Goal: Information Seeking & Learning: Learn about a topic

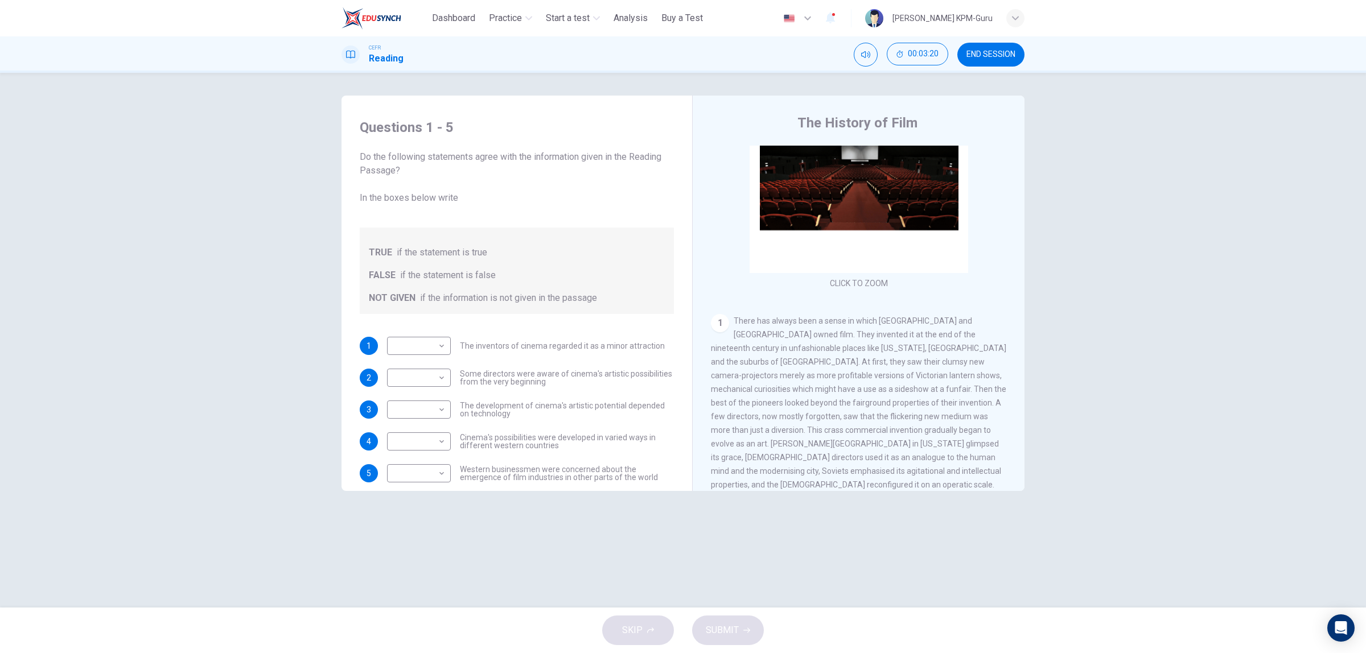
scroll to position [14, 0]
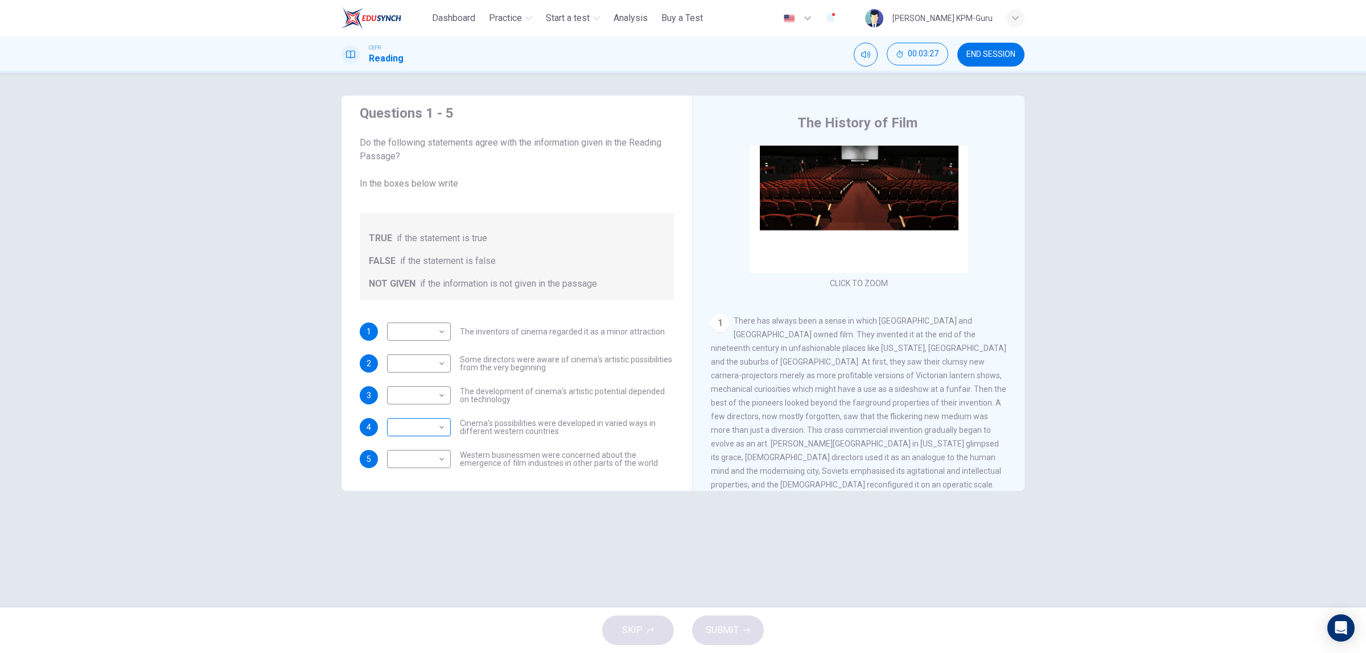
click at [442, 419] on body "This site uses cookies, as explained in our Privacy Policy . If you agree to th…" at bounding box center [683, 326] width 1366 height 653
click at [433, 439] on li "TRUE" at bounding box center [419, 445] width 64 height 18
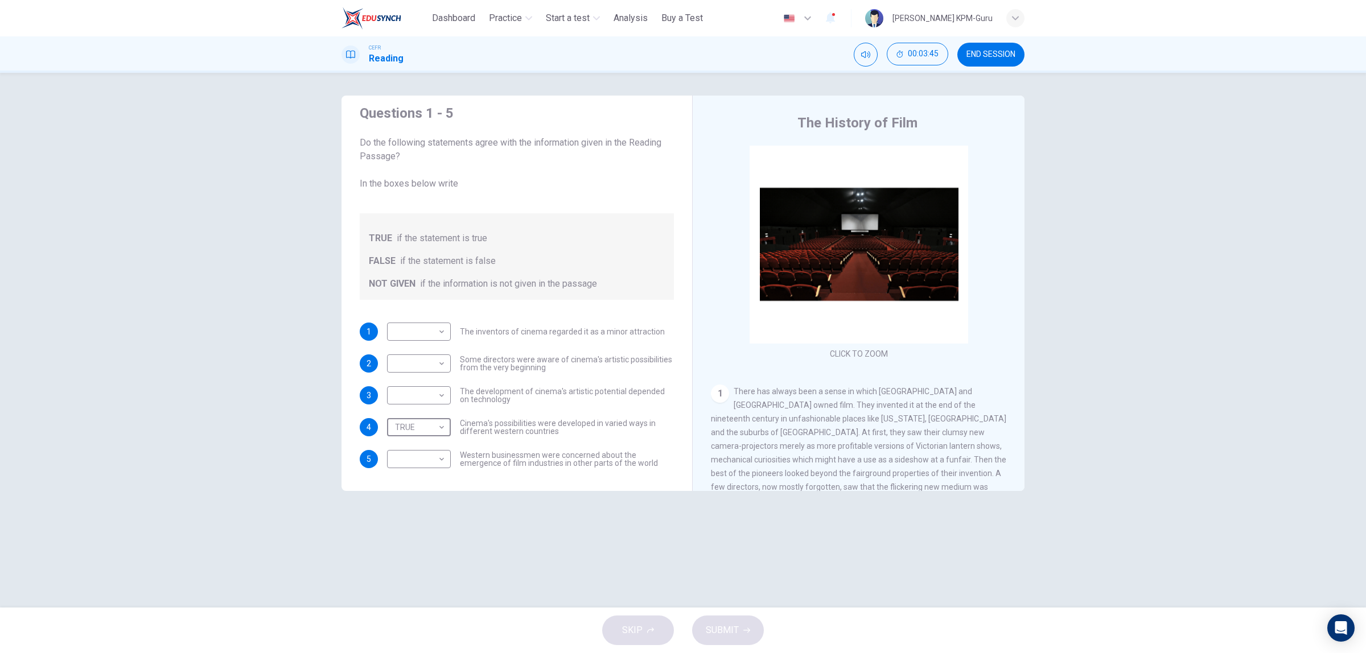
scroll to position [0, 0]
click at [447, 427] on div "TRUE **** ​" at bounding box center [419, 427] width 64 height 18
click at [442, 426] on body "This site uses cookies, as explained in our Privacy Policy . If you agree to th…" at bounding box center [683, 326] width 1366 height 653
click at [425, 465] on li "FALSE" at bounding box center [419, 464] width 64 height 18
type input "*****"
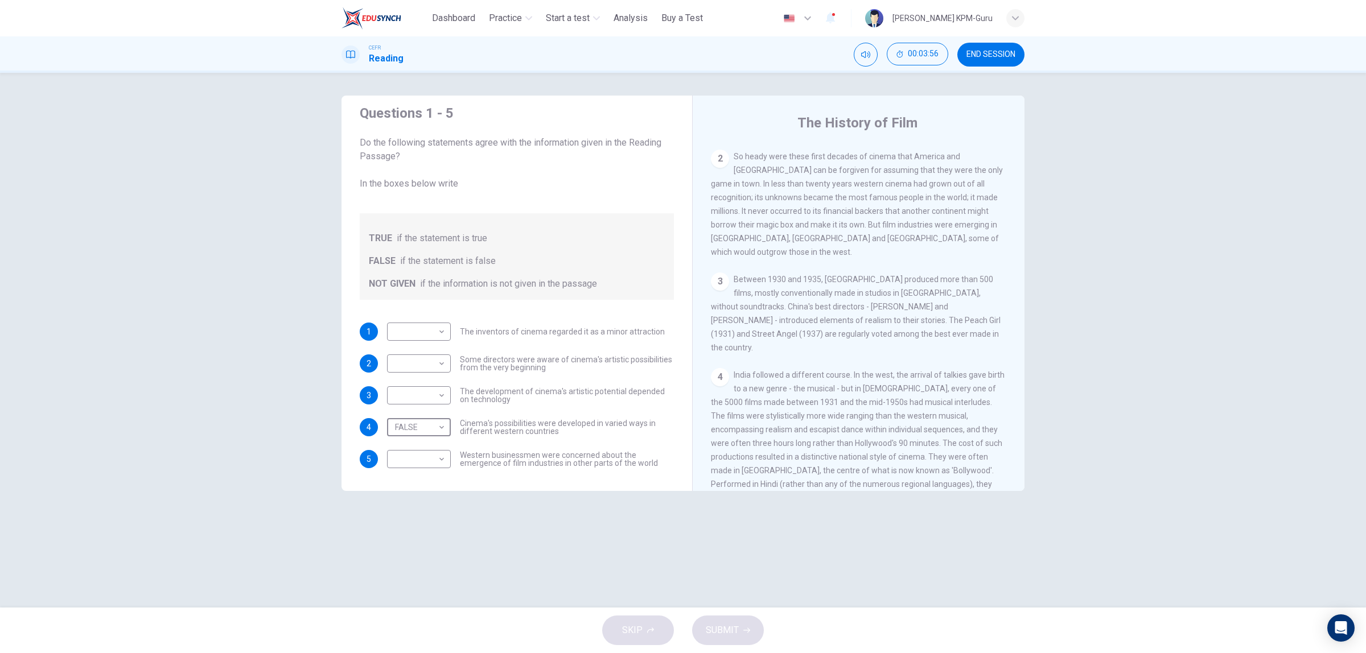
scroll to position [854, 0]
click at [443, 453] on body "This site uses cookies, as explained in our Privacy Policy . If you agree to th…" at bounding box center [683, 326] width 1366 height 653
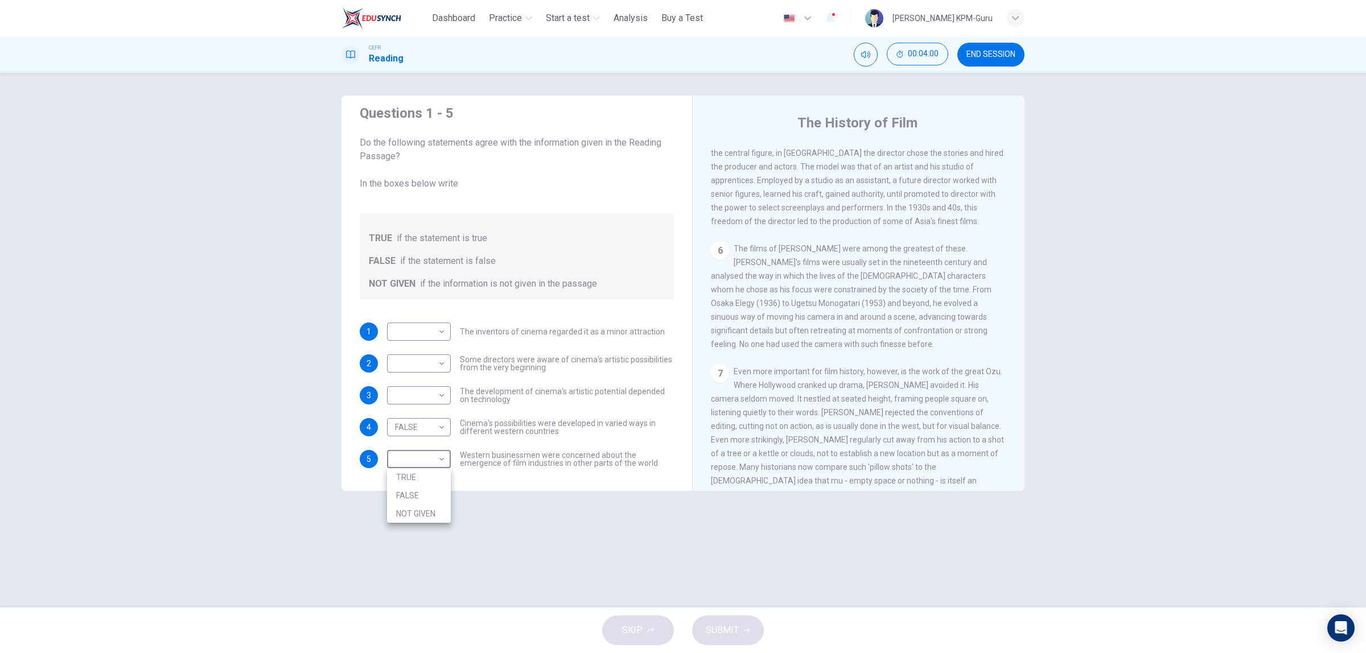
click at [430, 508] on li "NOT GIVEN" at bounding box center [419, 514] width 64 height 18
type input "*********"
click at [434, 397] on body "This site uses cookies, as explained in our Privacy Policy . If you agree to th…" at bounding box center [683, 326] width 1366 height 653
click at [433, 417] on li "TRUE" at bounding box center [419, 414] width 64 height 18
type input "****"
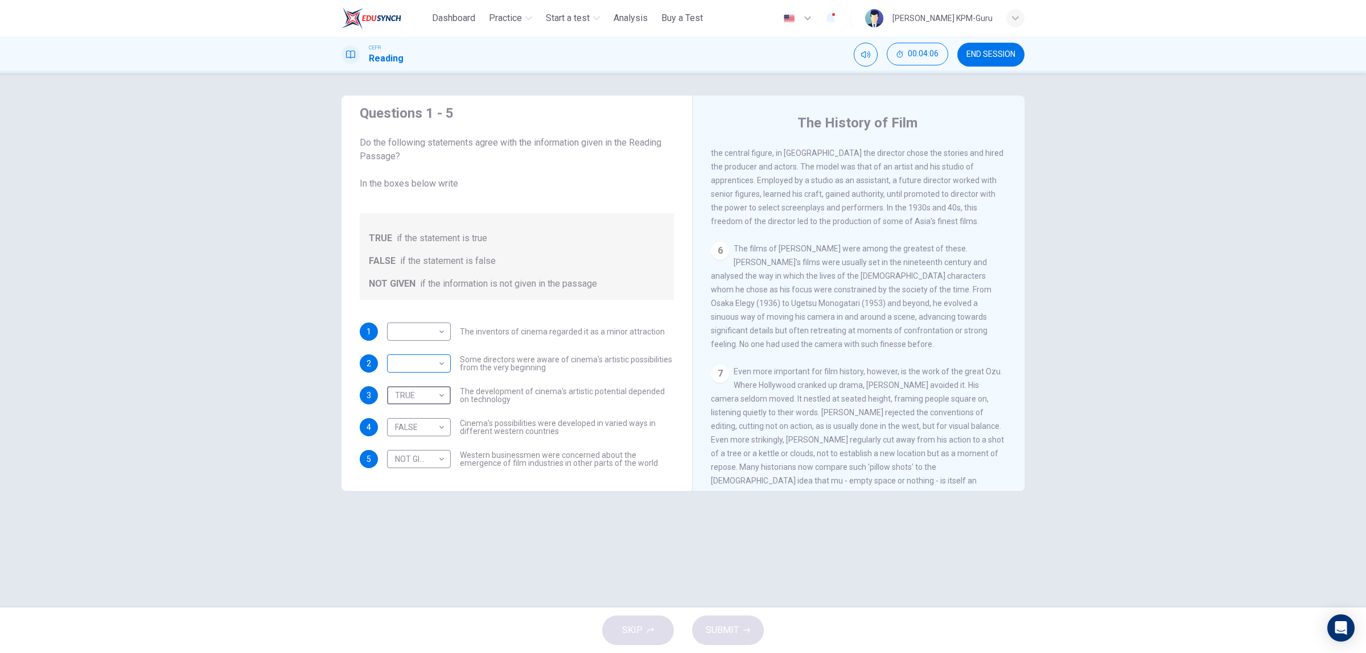
click at [441, 370] on body "This site uses cookies, as explained in our Privacy Policy . If you agree to th…" at bounding box center [683, 326] width 1366 height 653
click at [439, 376] on li "TRUE" at bounding box center [419, 382] width 64 height 18
type input "****"
click at [440, 331] on body "This site uses cookies, as explained in our Privacy Policy . If you agree to th…" at bounding box center [683, 326] width 1366 height 653
click at [434, 382] on li "NOT GIVEN" at bounding box center [419, 386] width 64 height 18
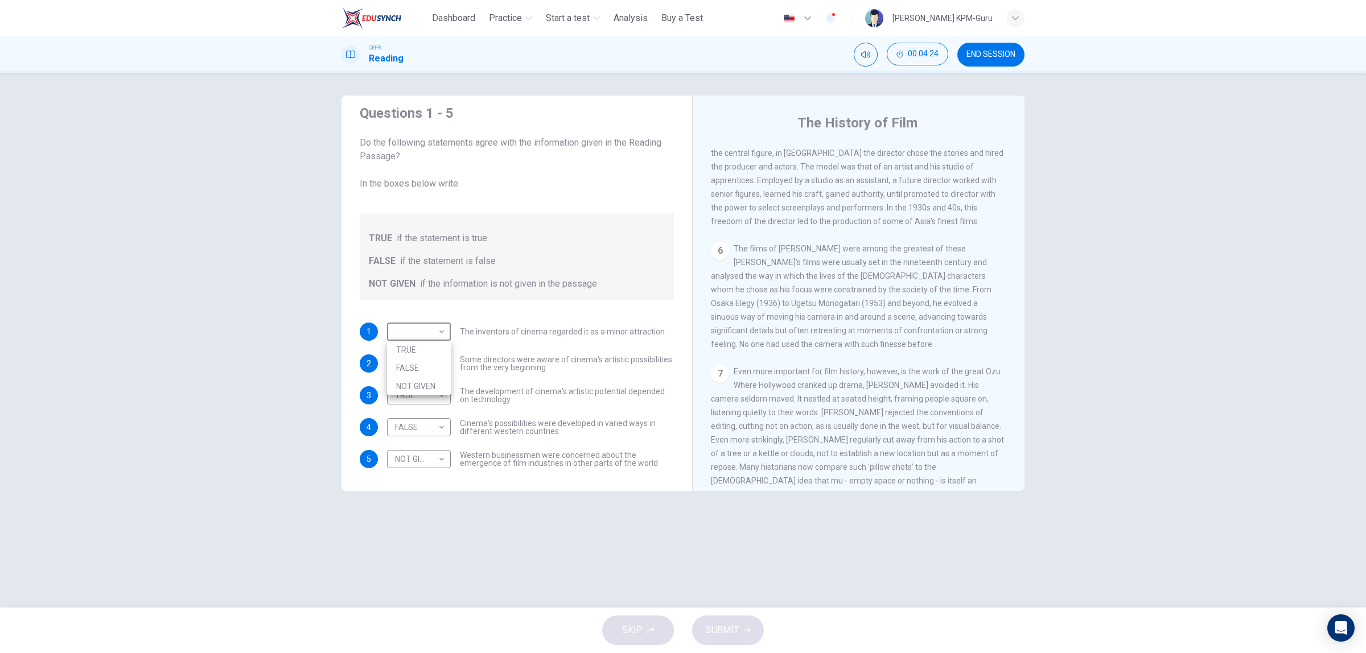
type input "*********"
click at [726, 638] on span "SUBMIT" at bounding box center [722, 631] width 33 height 16
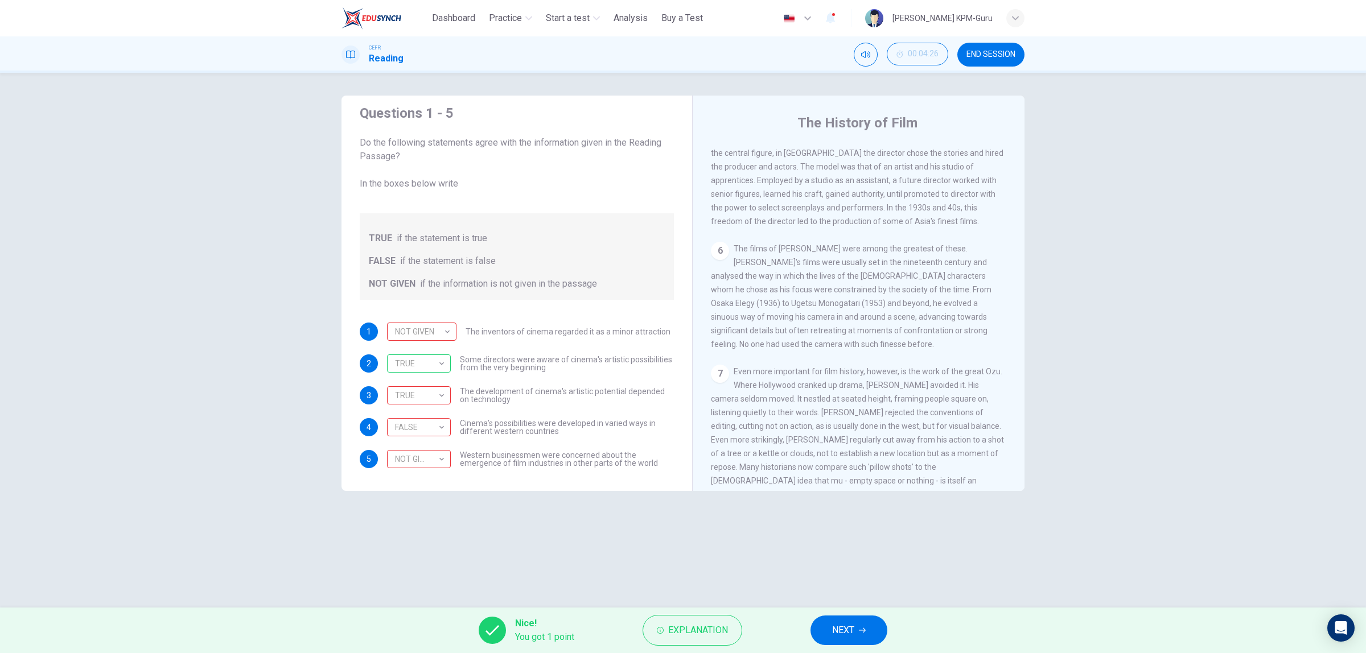
click at [841, 640] on button "NEXT" at bounding box center [848, 631] width 77 height 30
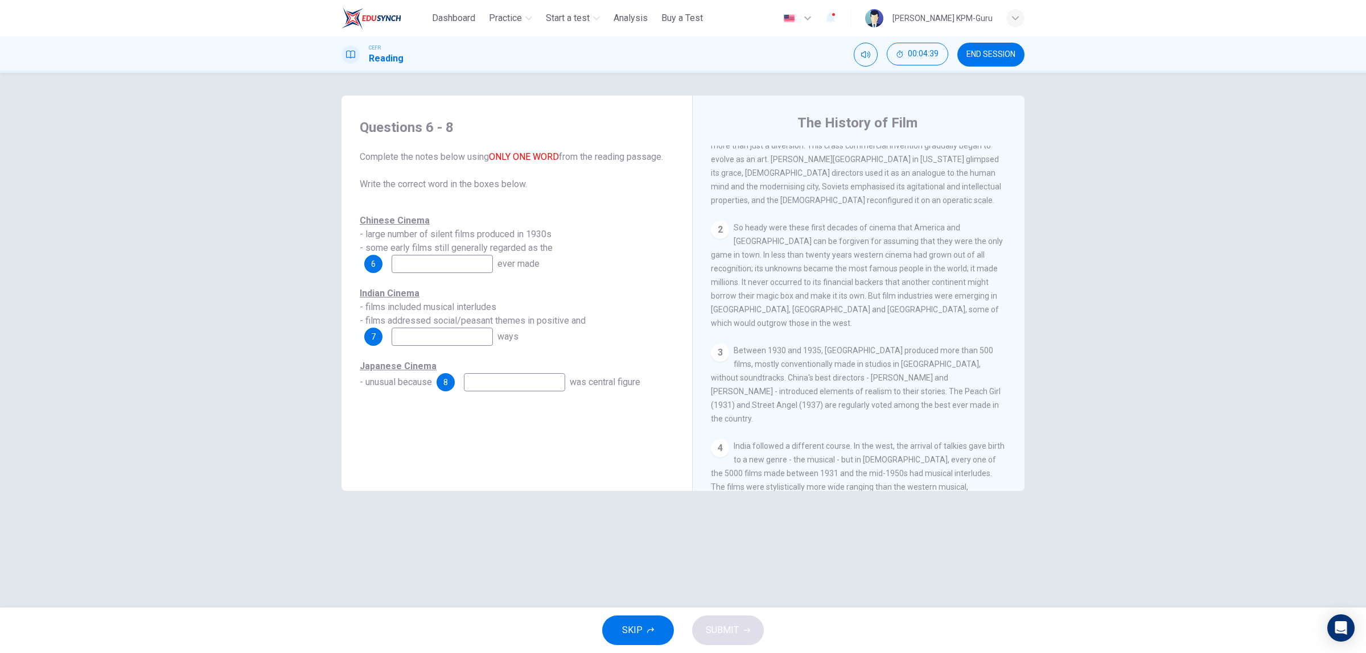
scroll to position [427, 0]
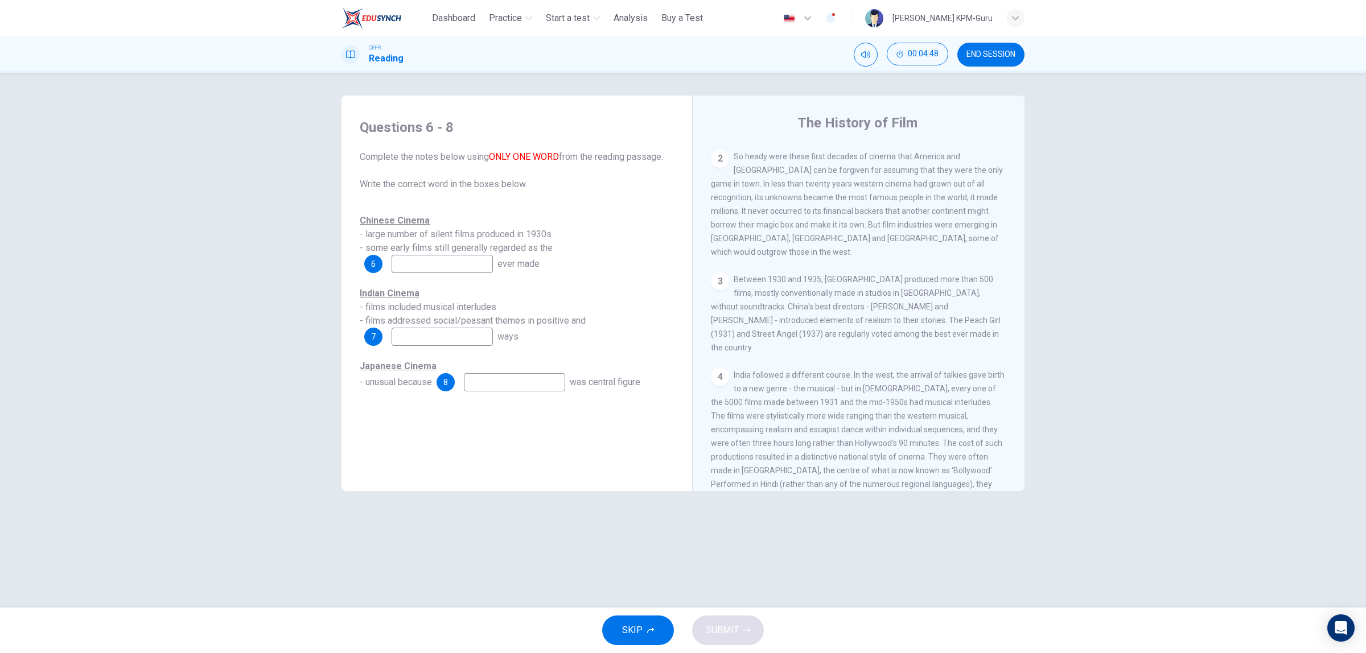
click at [488, 262] on input at bounding box center [442, 264] width 101 height 18
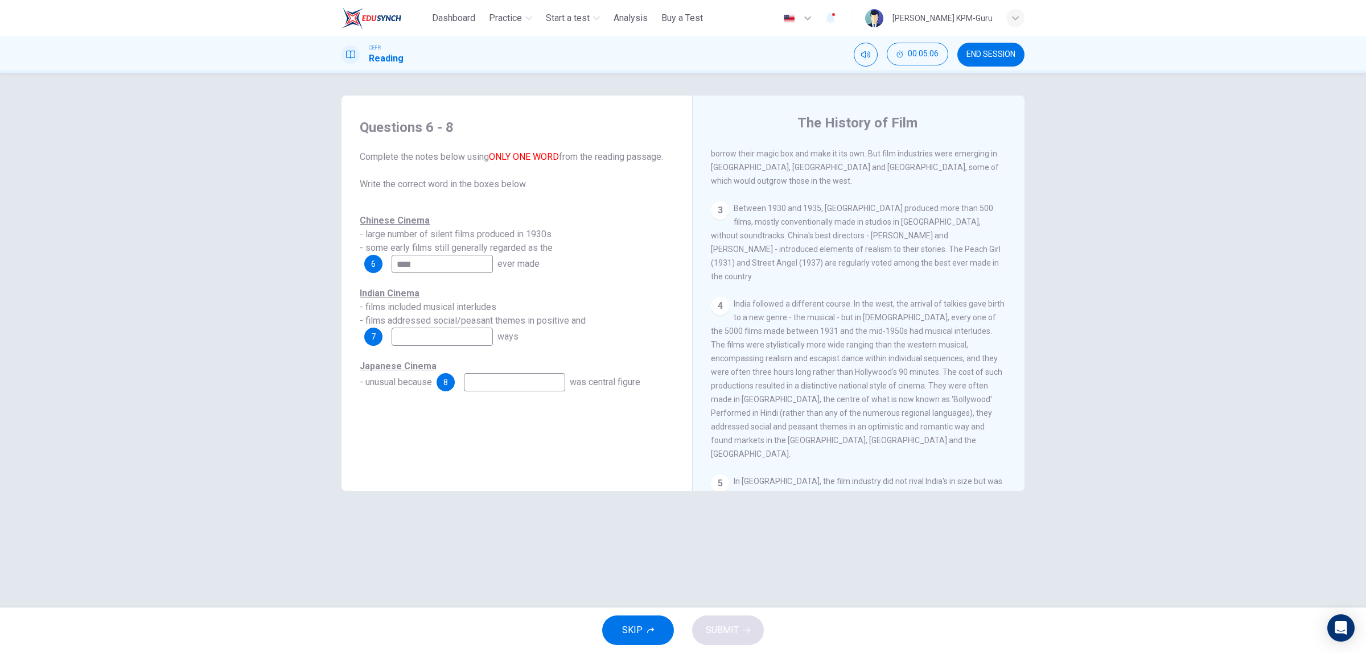
scroll to position [569, 0]
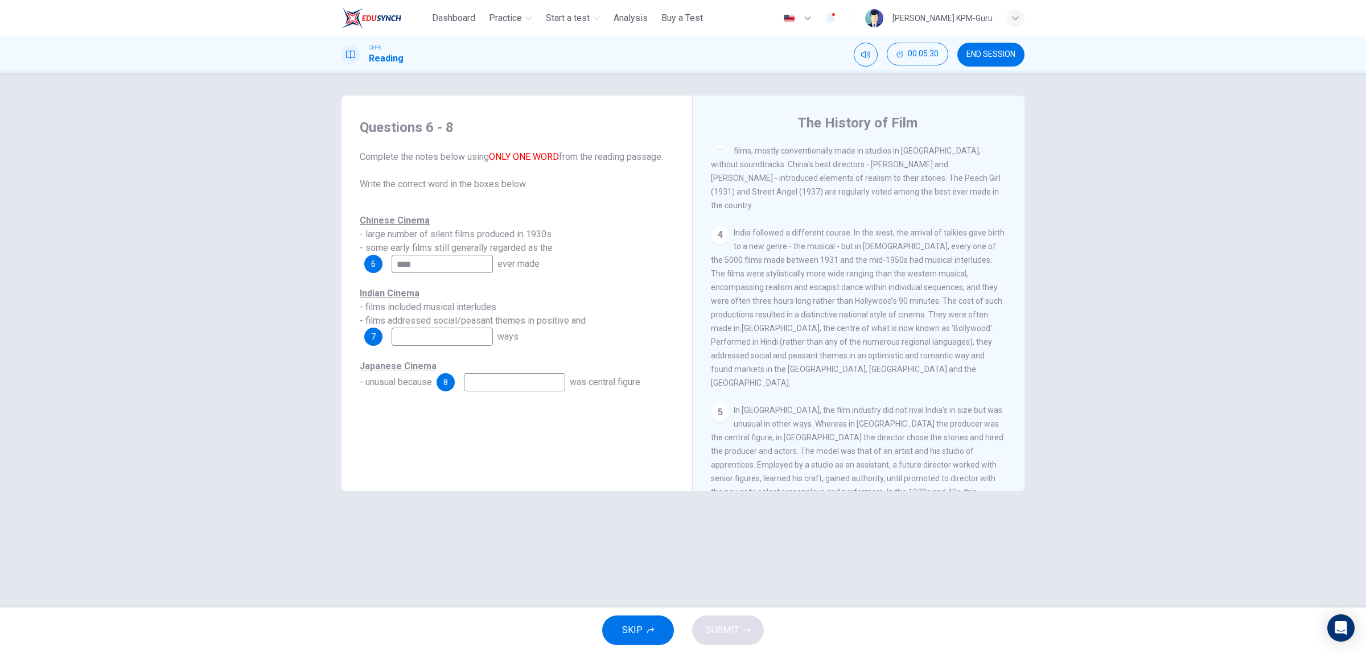
type input "****"
drag, startPoint x: 450, startPoint y: 341, endPoint x: 457, endPoint y: 342, distance: 6.9
click at [451, 341] on input at bounding box center [442, 337] width 101 height 18
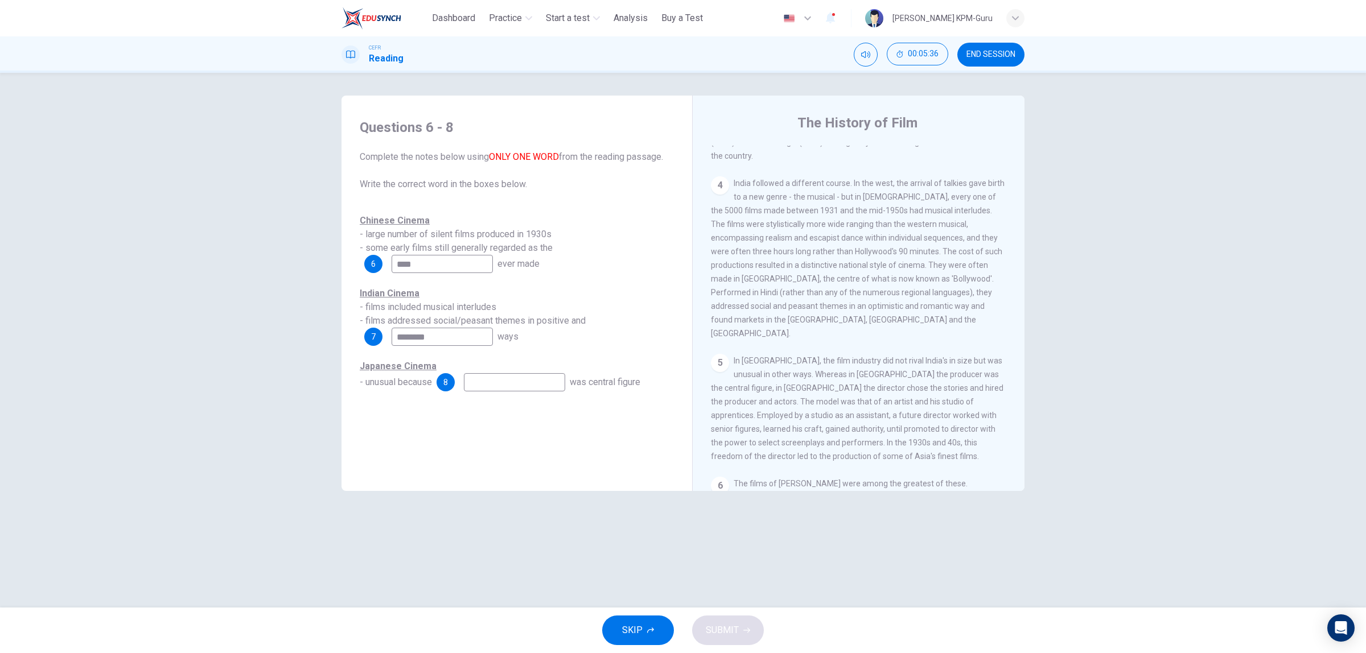
scroll to position [640, 0]
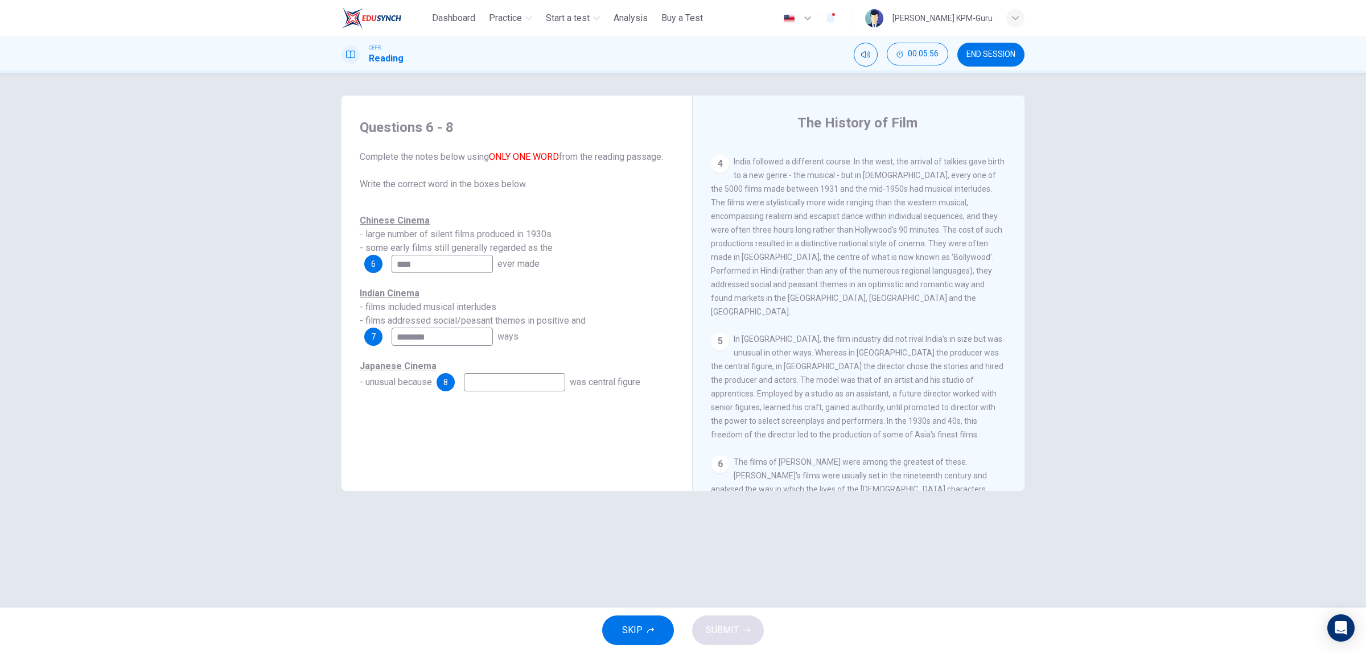
type input "********"
click at [491, 387] on input at bounding box center [514, 382] width 101 height 18
type input "********"
click at [730, 624] on span "SUBMIT" at bounding box center [722, 631] width 33 height 16
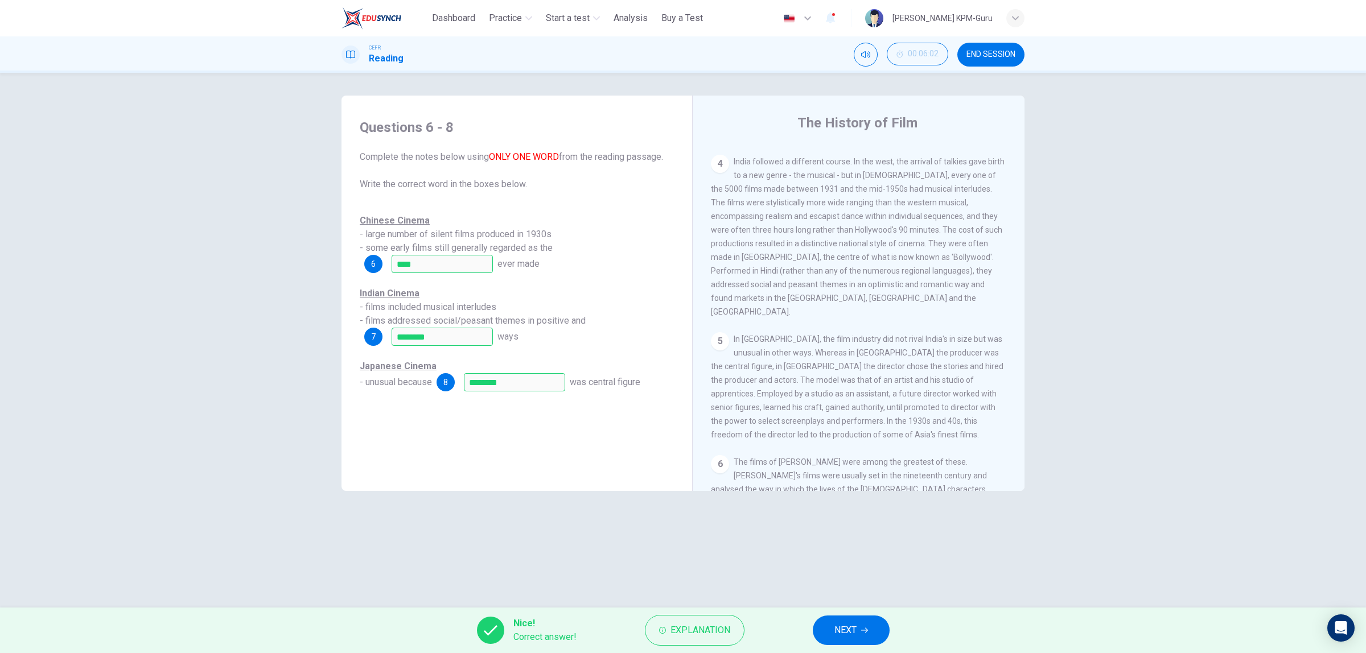
click at [835, 635] on span "NEXT" at bounding box center [845, 631] width 22 height 16
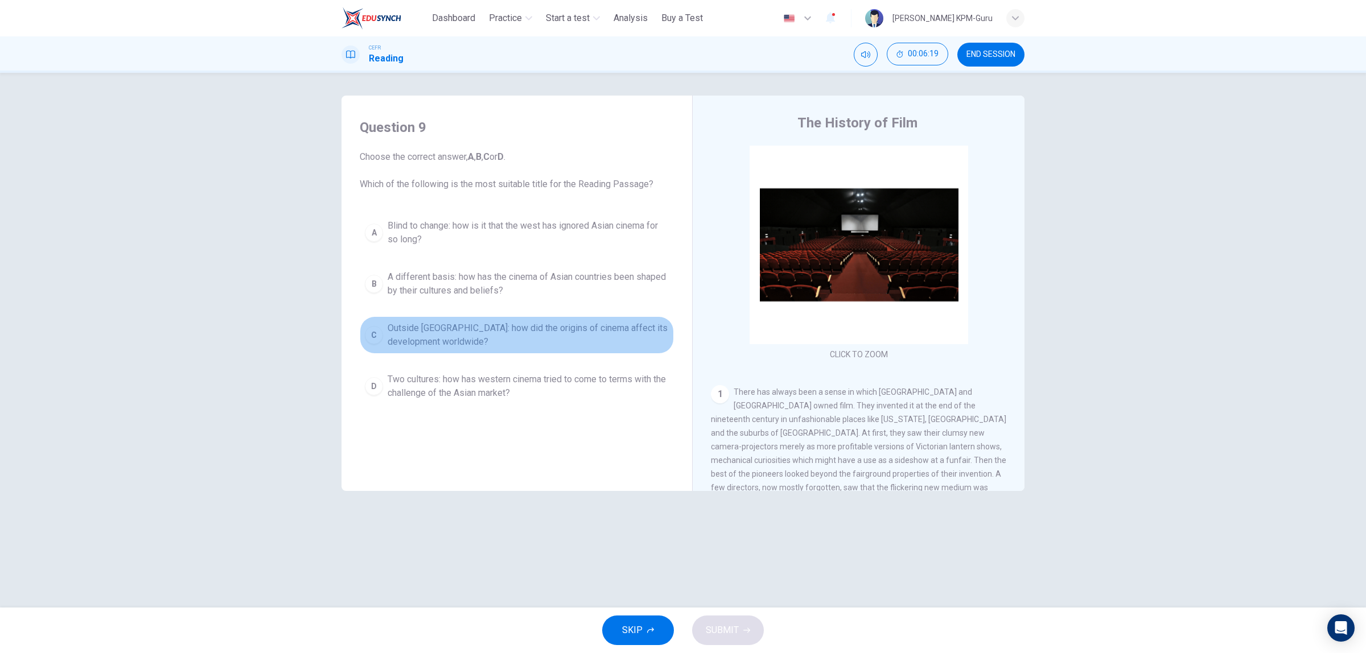
click at [499, 332] on span "Outside Asia: how did the origins of cinema affect its development worldwide?" at bounding box center [528, 335] width 281 height 27
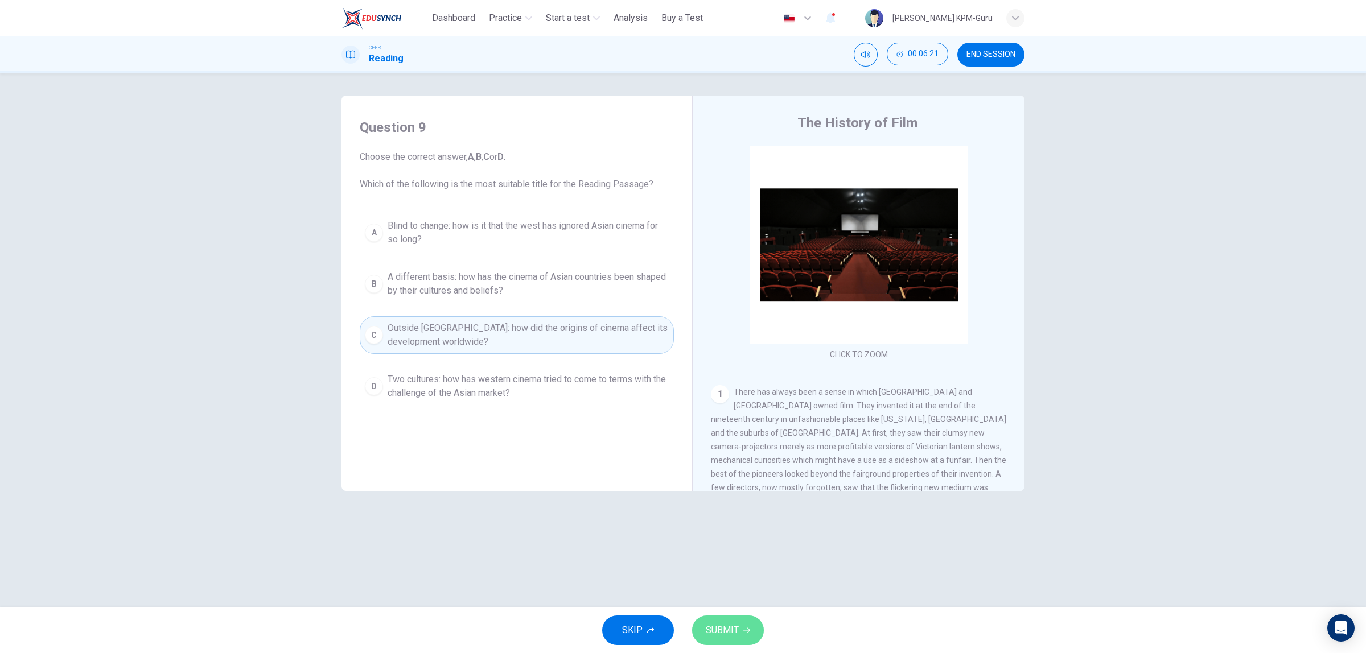
click at [720, 628] on span "SUBMIT" at bounding box center [722, 631] width 33 height 16
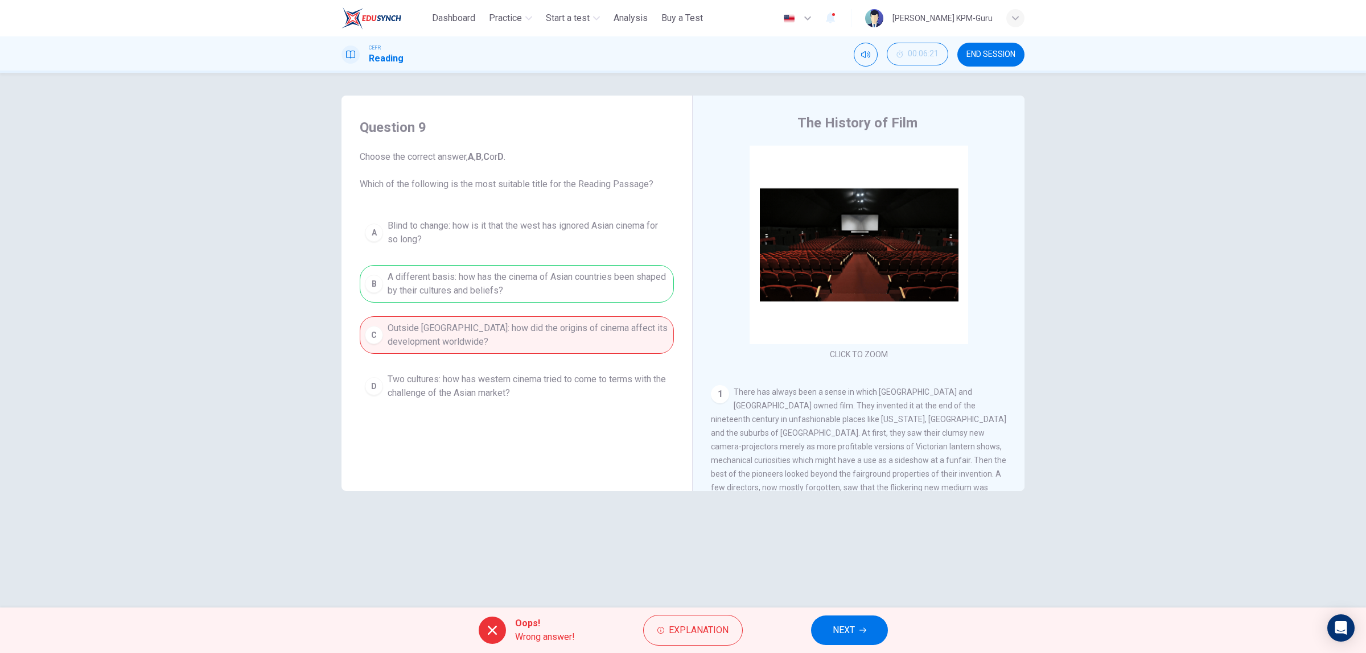
click at [827, 624] on button "NEXT" at bounding box center [849, 631] width 77 height 30
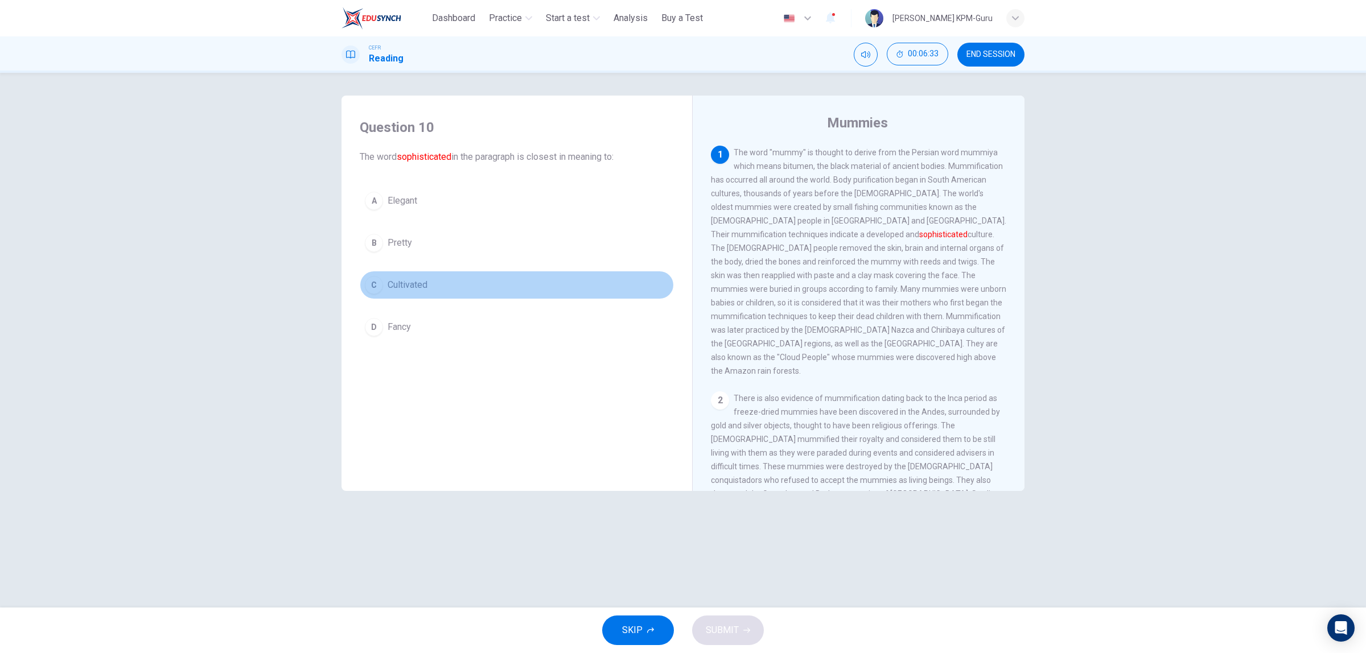
click at [396, 291] on span "Cultivated" at bounding box center [408, 285] width 40 height 14
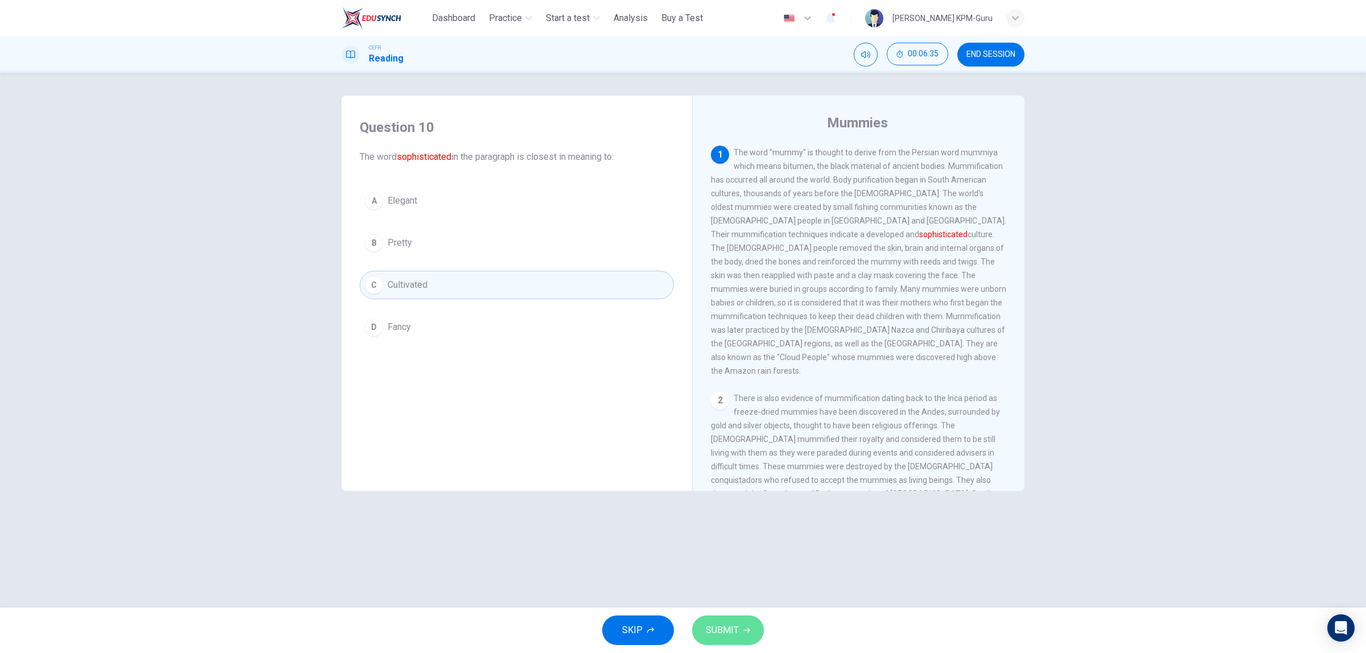
click at [729, 629] on span "SUBMIT" at bounding box center [722, 631] width 33 height 16
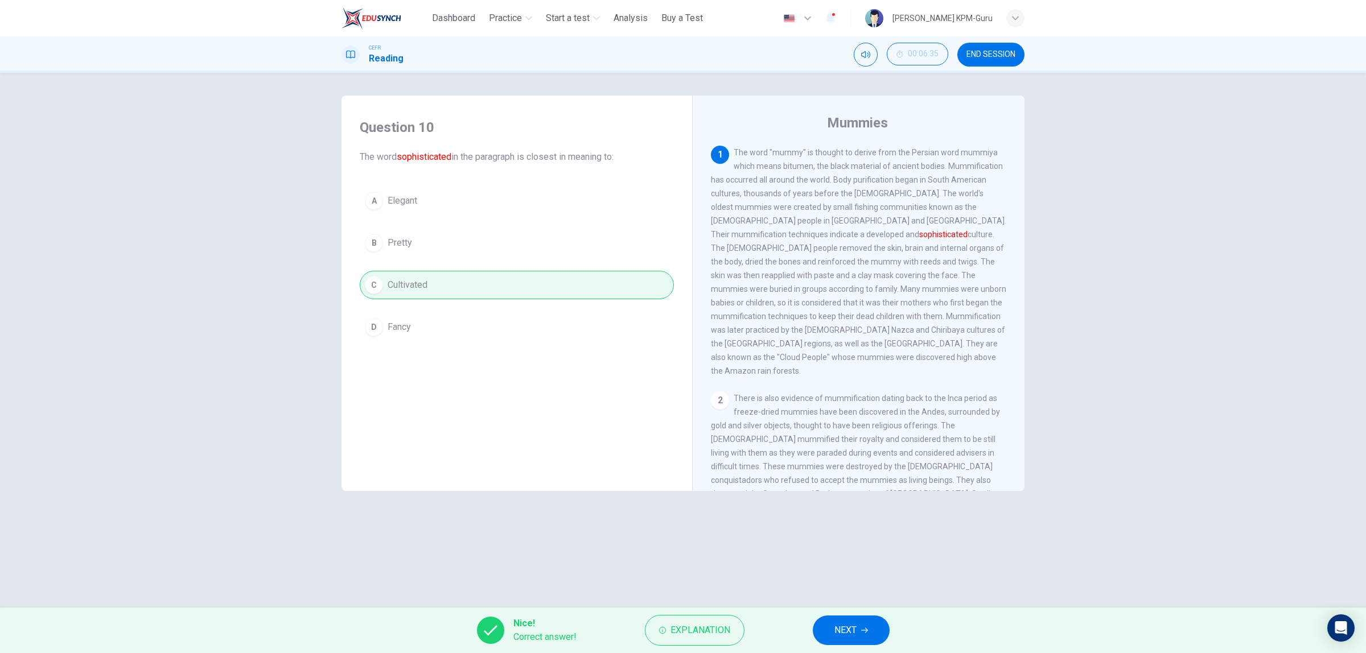
click at [860, 631] on button "NEXT" at bounding box center [851, 631] width 77 height 30
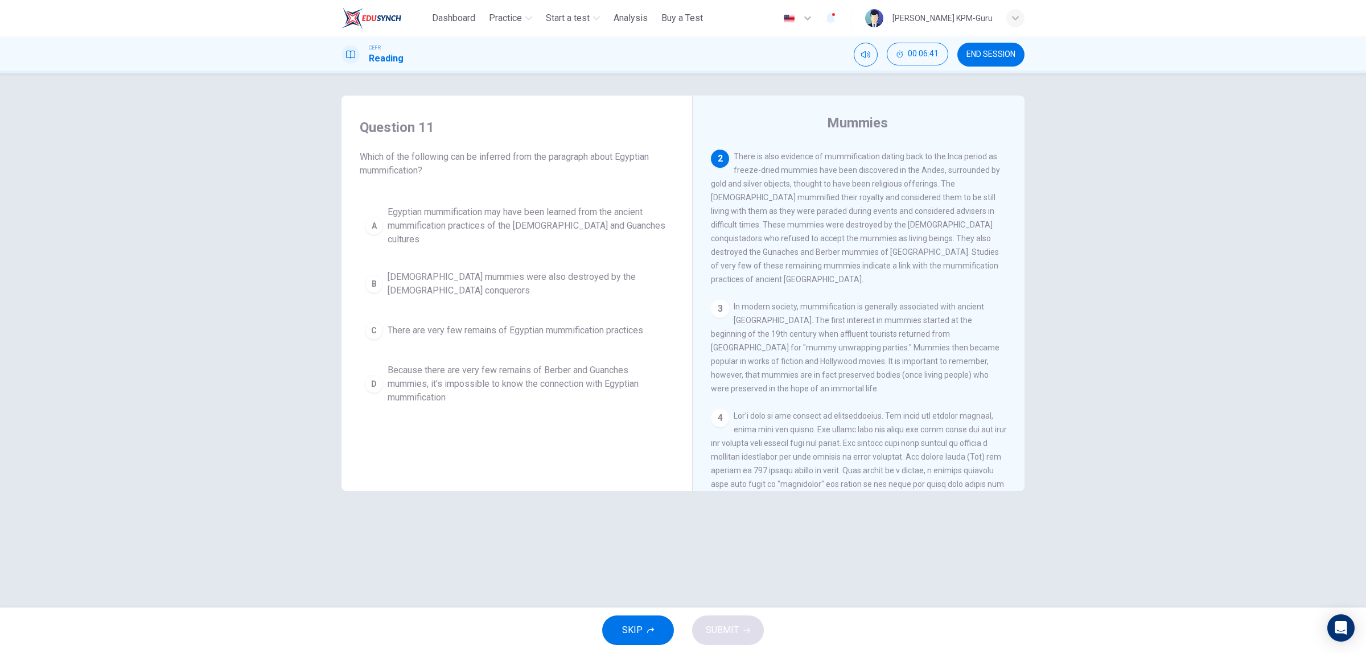
scroll to position [213, 0]
click at [539, 270] on span "Egyptian mummies were also destroyed by the Spanish conquerors" at bounding box center [528, 283] width 281 height 27
click at [727, 636] on span "SUBMIT" at bounding box center [722, 631] width 33 height 16
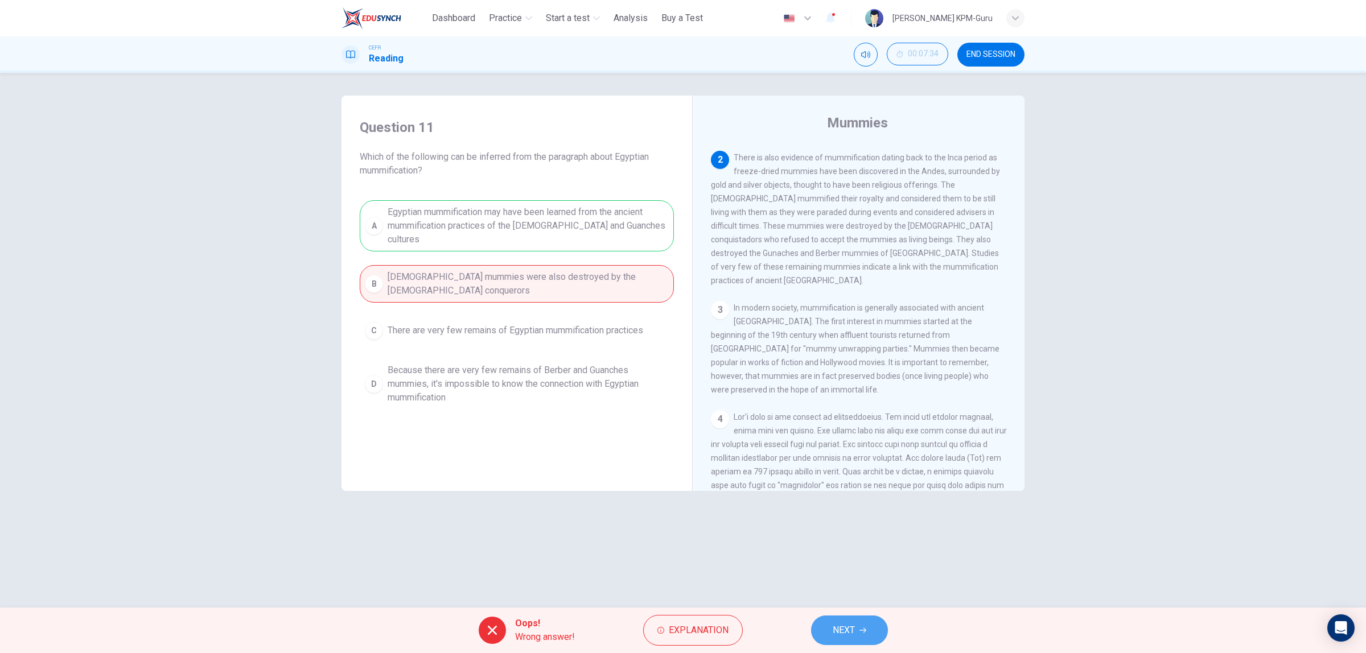
click at [830, 630] on button "NEXT" at bounding box center [849, 631] width 77 height 30
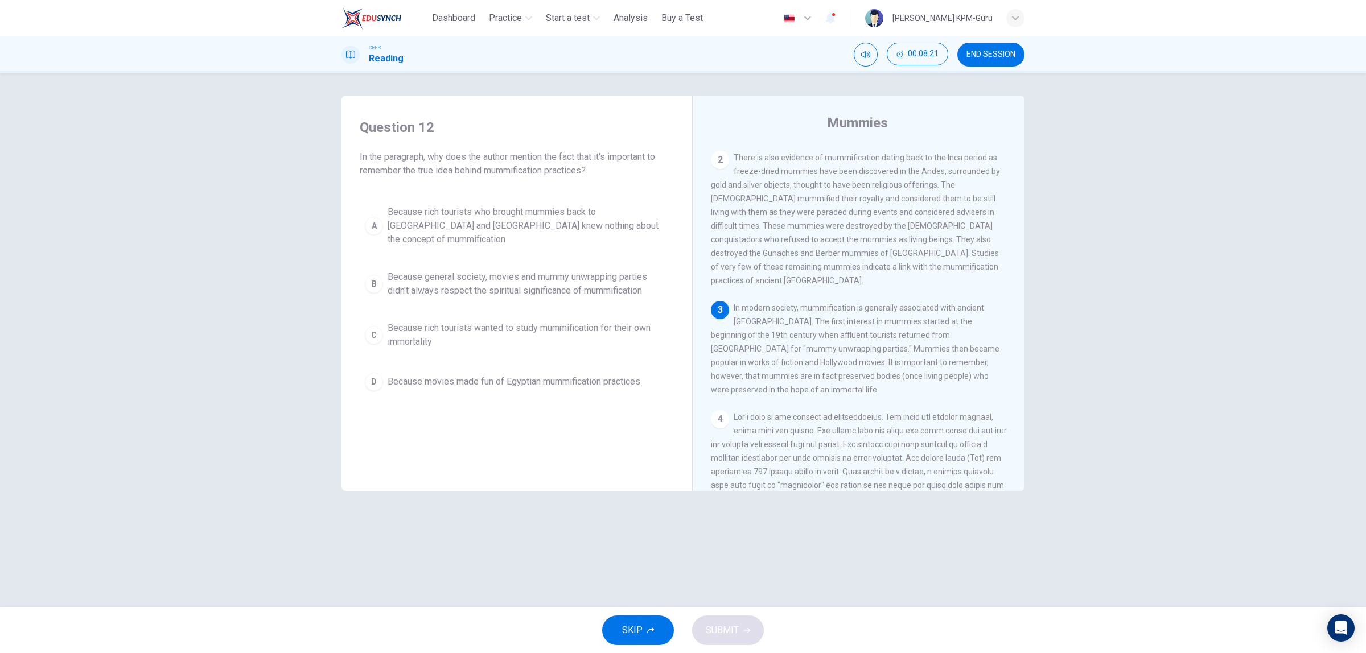
click at [565, 322] on span "Because rich tourists wanted to study mummification for their own immortality" at bounding box center [528, 335] width 281 height 27
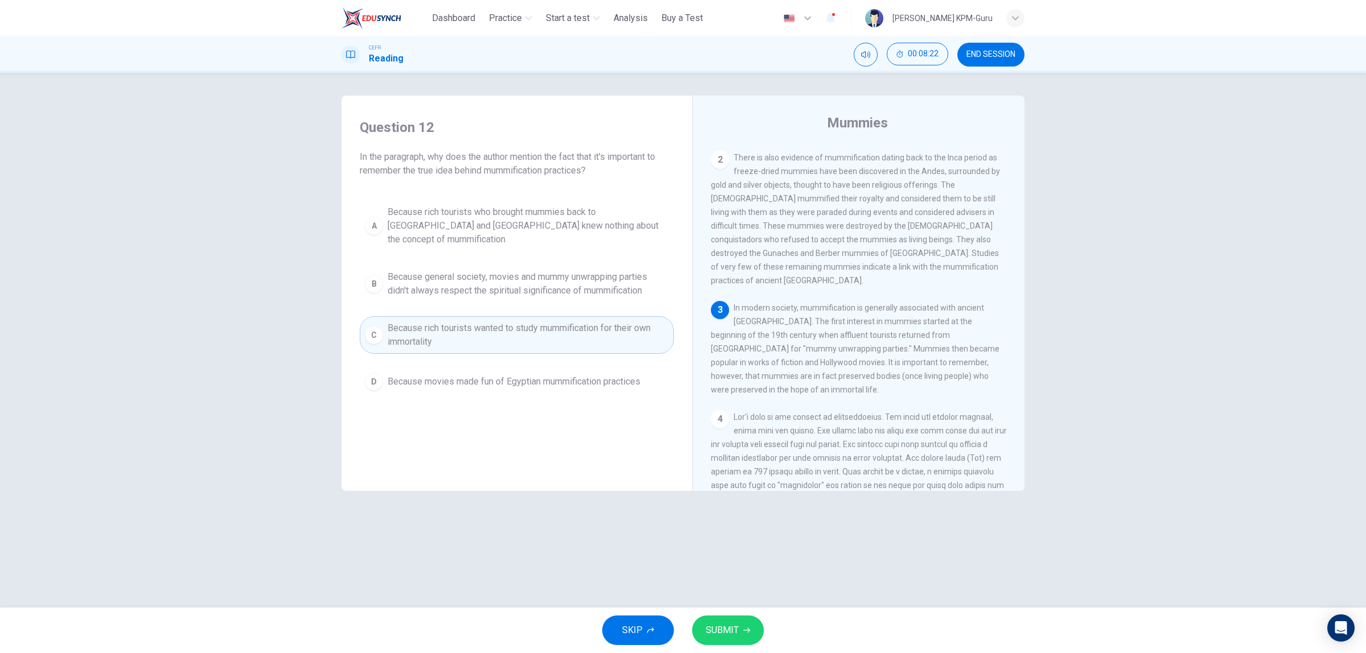
click at [710, 628] on span "SUBMIT" at bounding box center [722, 631] width 33 height 16
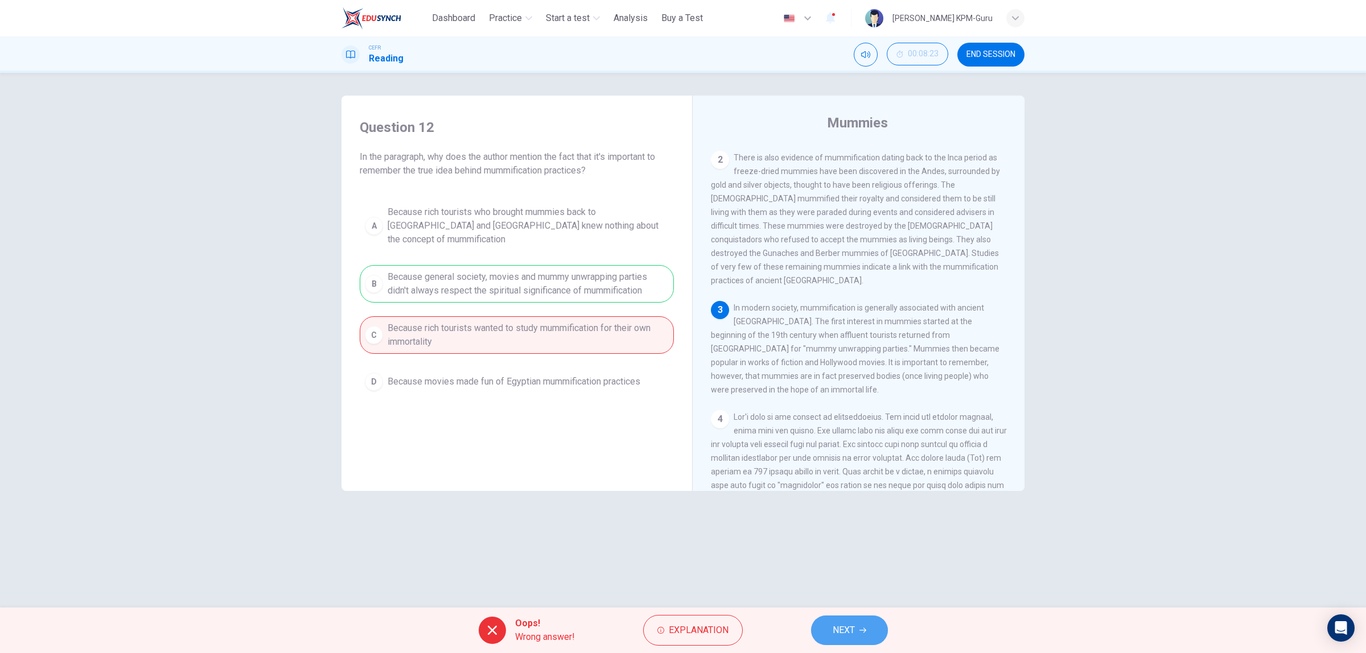
click at [821, 627] on button "NEXT" at bounding box center [849, 631] width 77 height 30
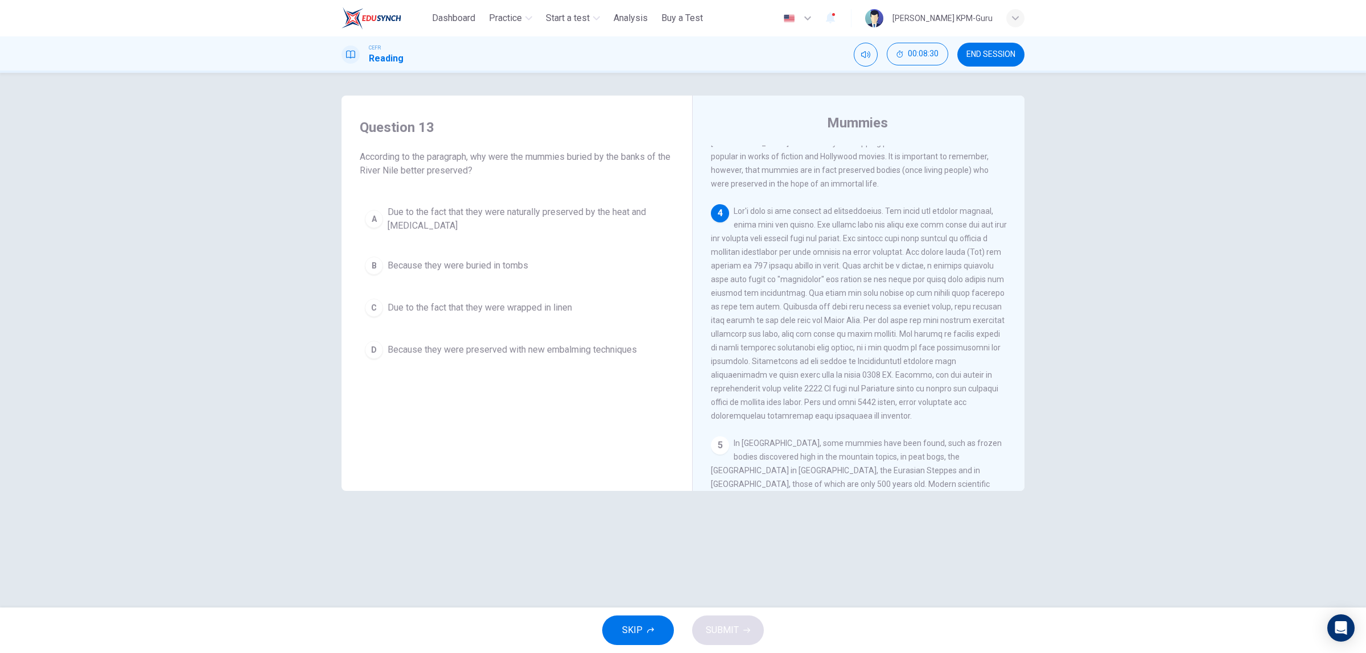
scroll to position [427, 0]
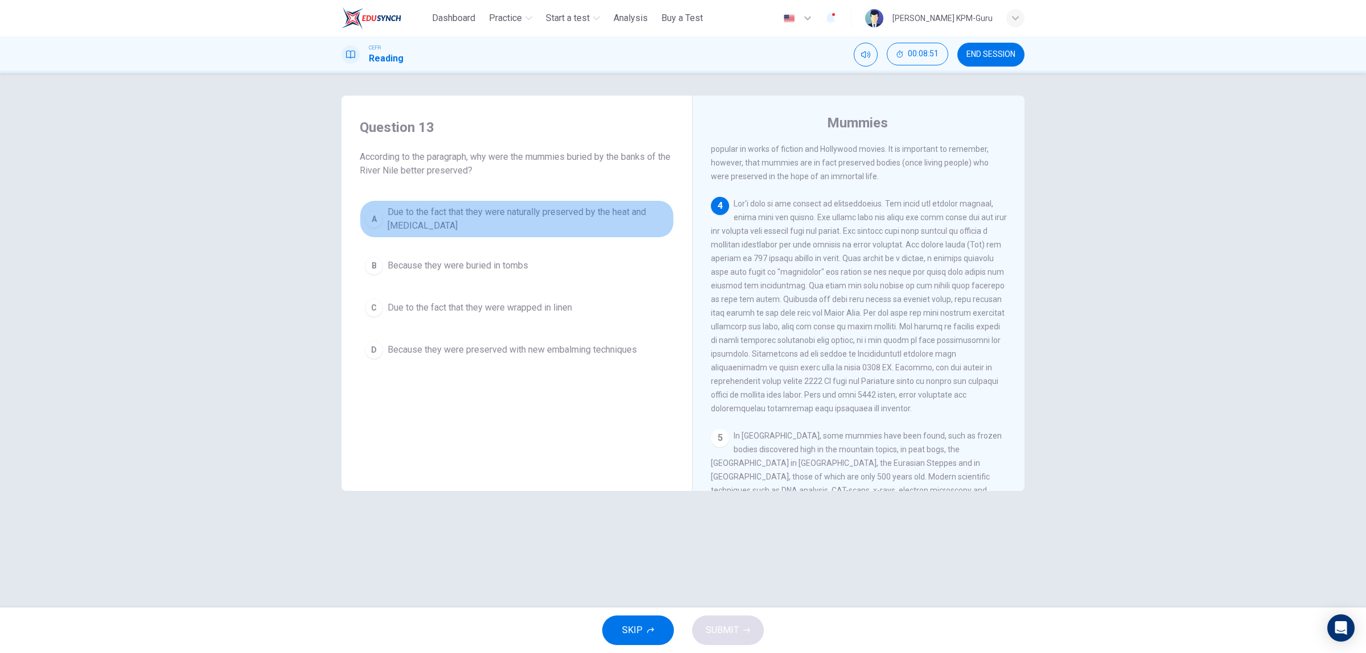
click at [592, 220] on span "Due to the fact that they were naturally preserved by the heat and dryness" at bounding box center [528, 218] width 281 height 27
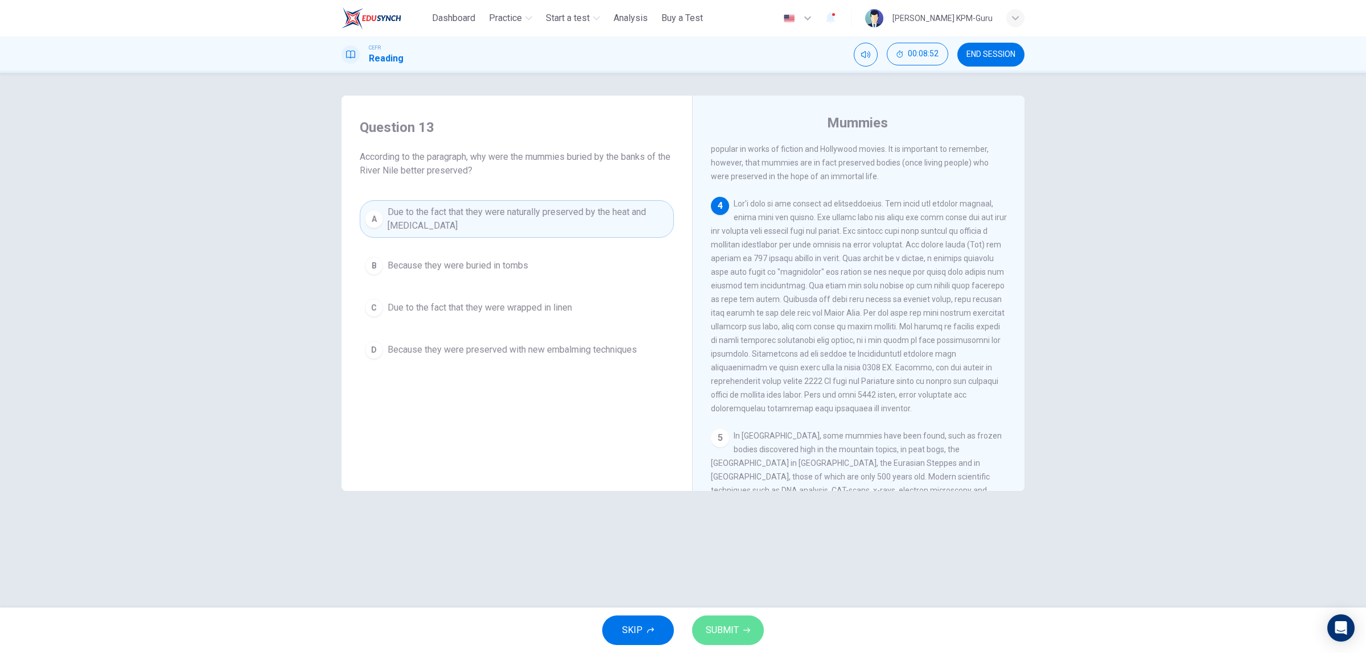
click at [720, 617] on button "SUBMIT" at bounding box center [728, 631] width 72 height 30
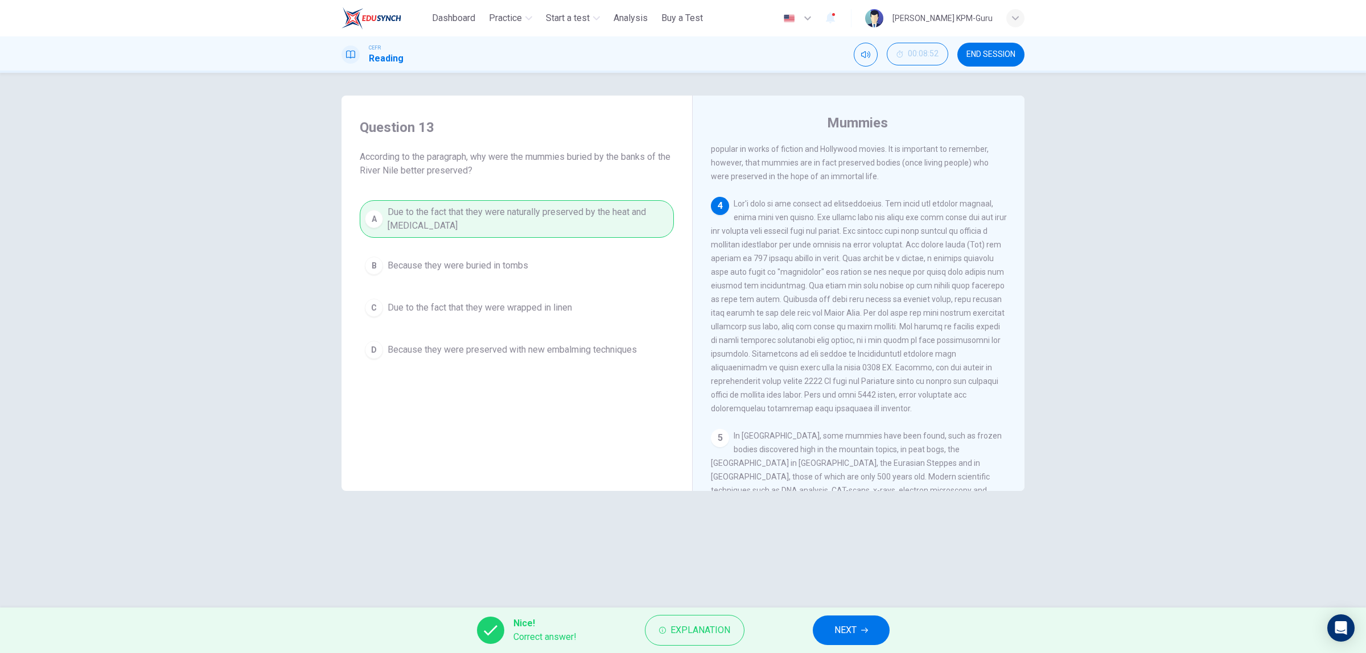
click at [860, 633] on button "NEXT" at bounding box center [851, 631] width 77 height 30
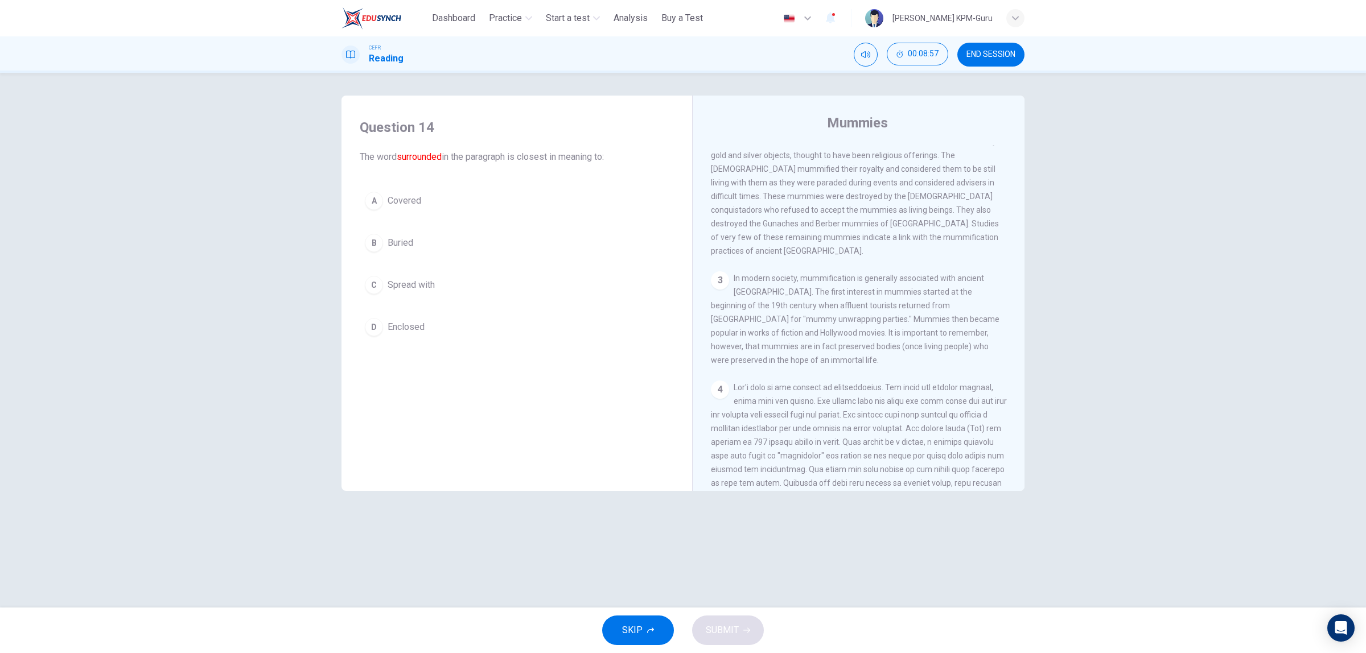
scroll to position [172, 0]
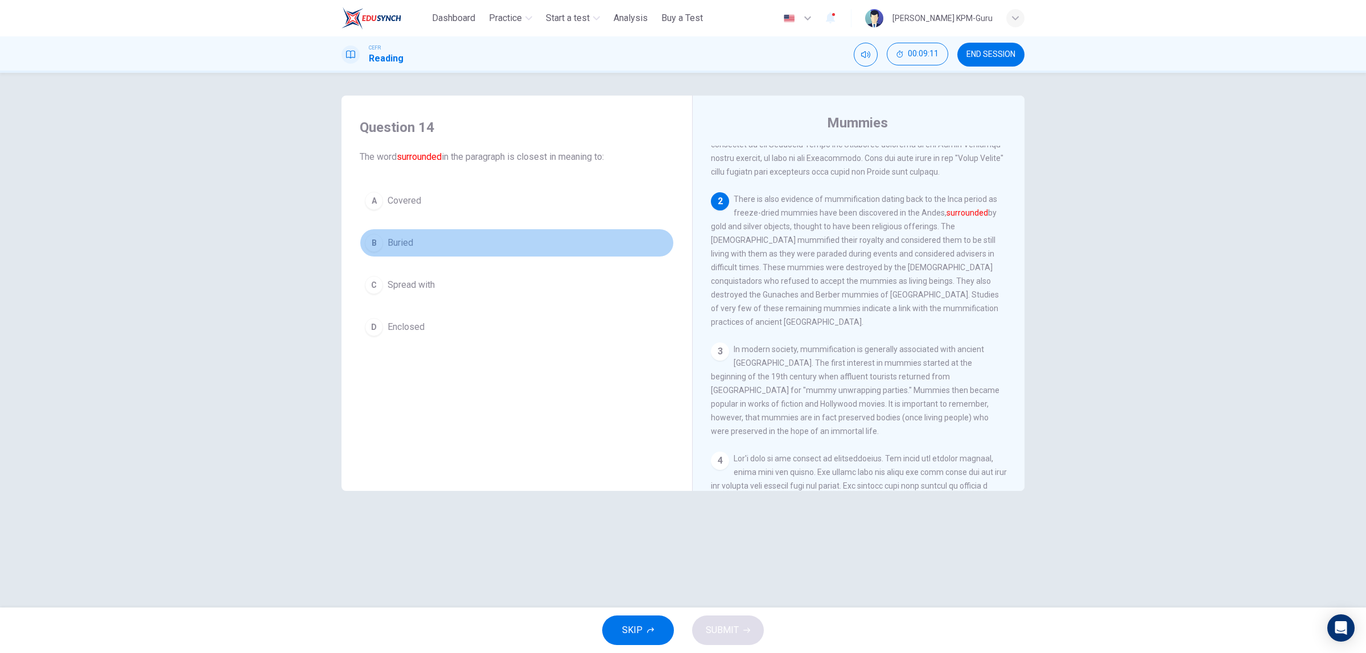
click at [383, 238] on button "B Buried" at bounding box center [517, 243] width 314 height 28
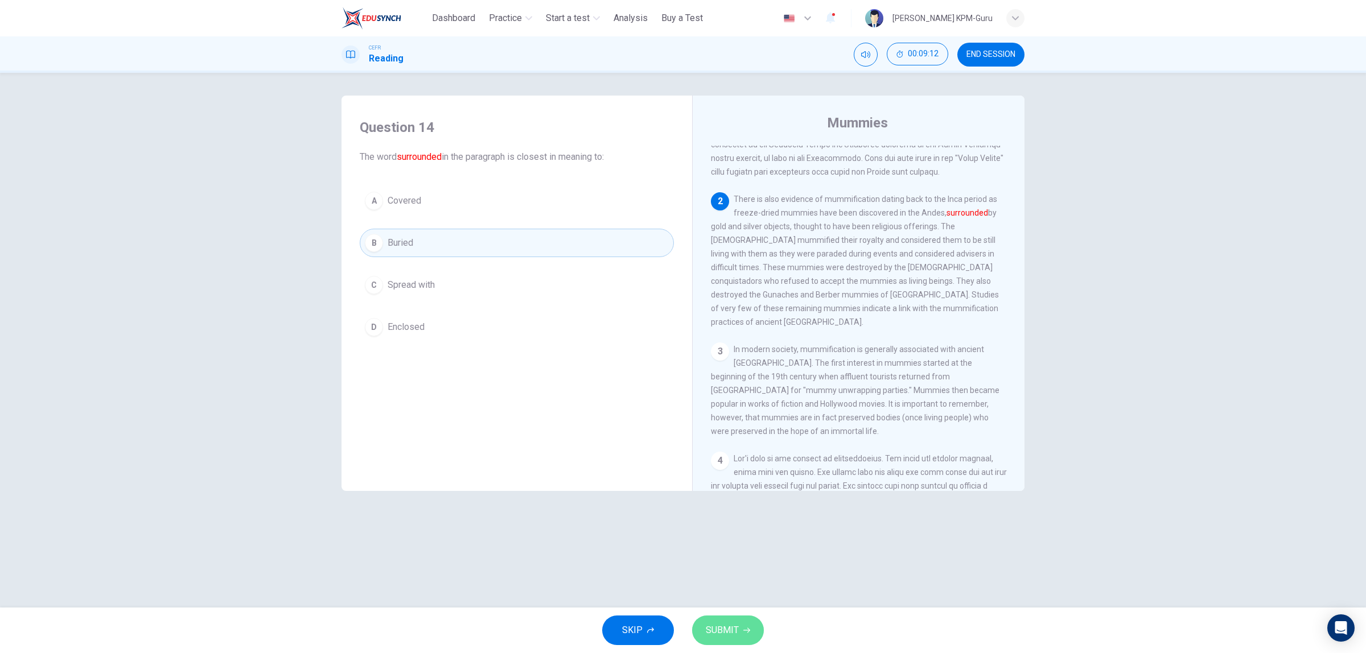
click at [723, 629] on span "SUBMIT" at bounding box center [722, 631] width 33 height 16
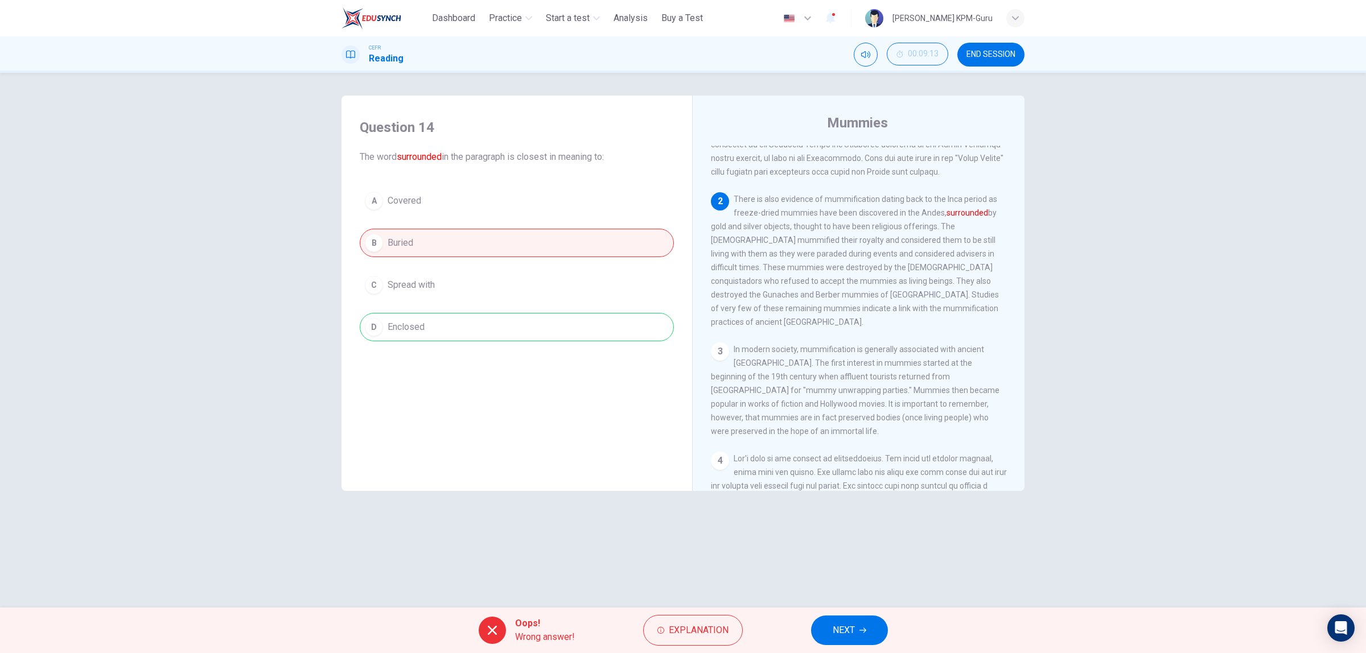
click at [850, 627] on span "NEXT" at bounding box center [844, 631] width 22 height 16
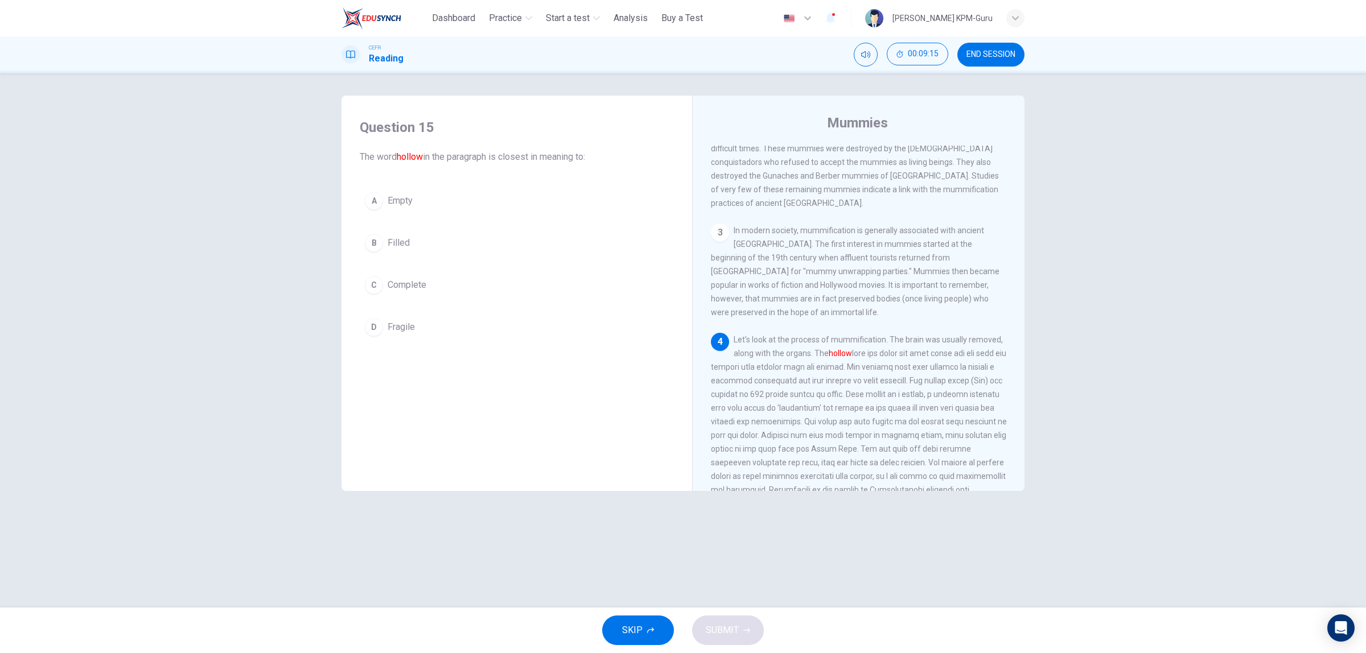
scroll to position [314, 0]
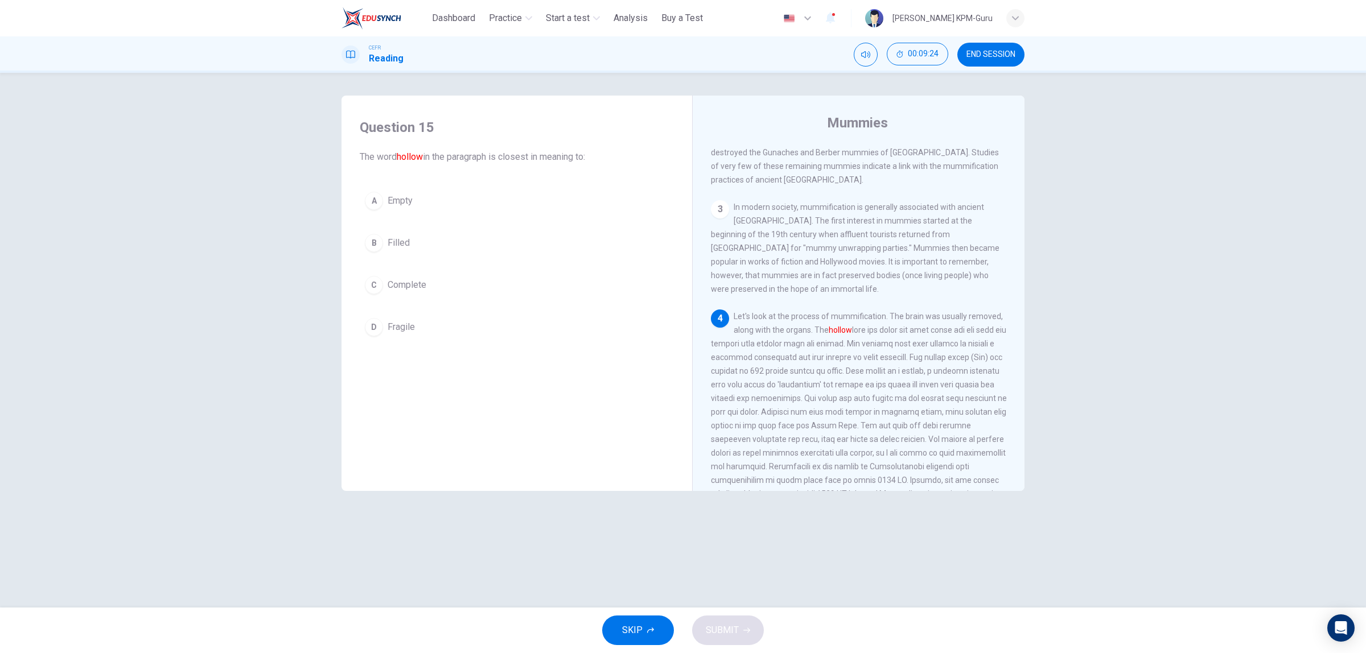
click at [394, 208] on button "A Empty" at bounding box center [517, 201] width 314 height 28
click at [743, 626] on button "SUBMIT" at bounding box center [728, 631] width 72 height 30
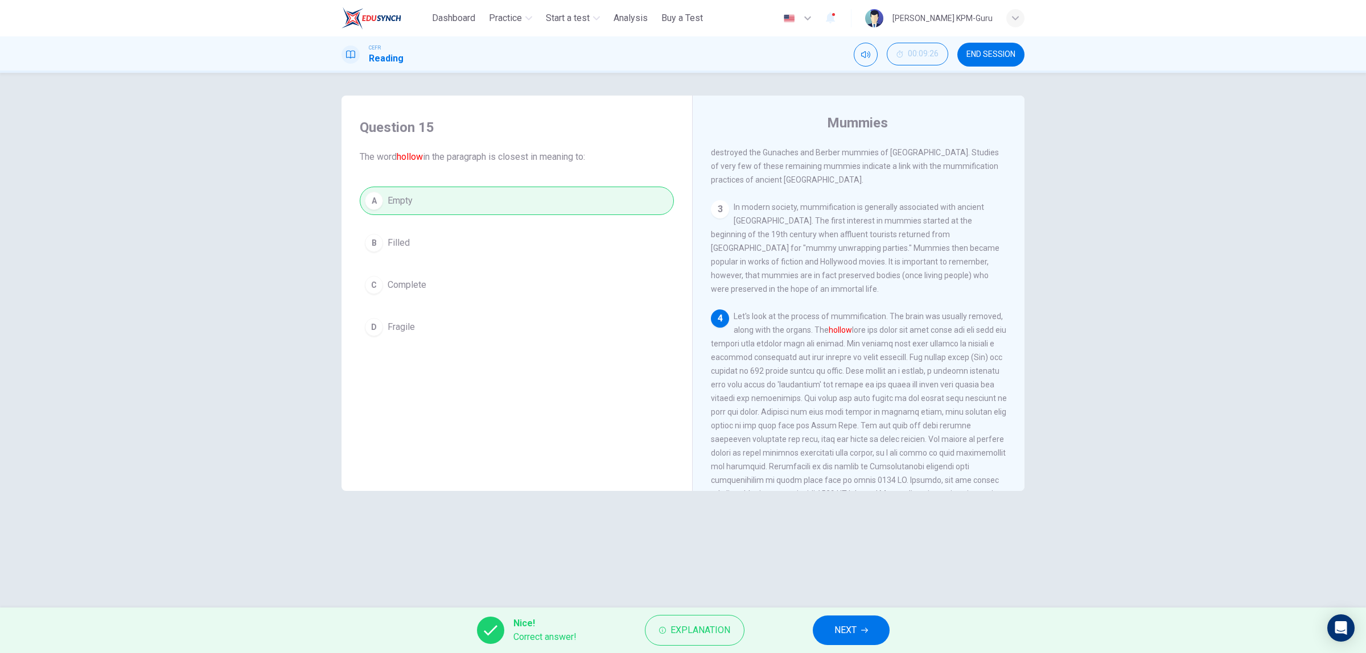
drag, startPoint x: 833, startPoint y: 628, endPoint x: 831, endPoint y: 615, distance: 13.2
click at [833, 627] on button "NEXT" at bounding box center [851, 631] width 77 height 30
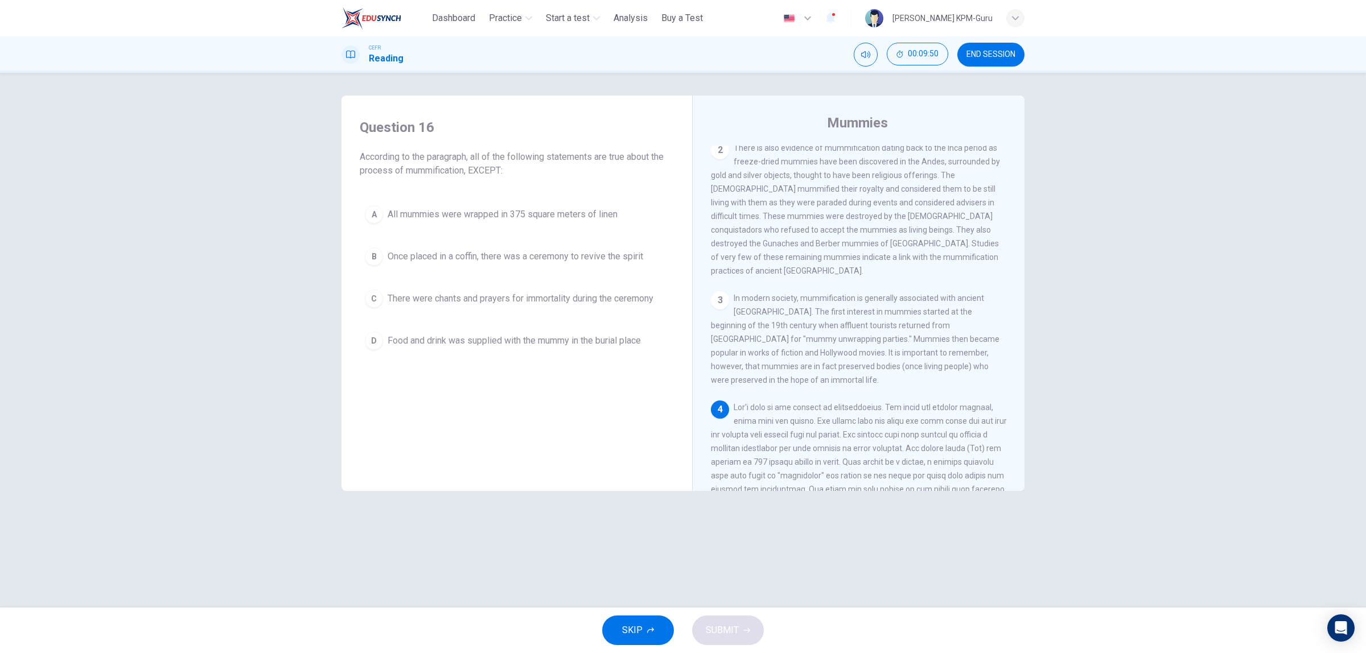
scroll to position [243, 0]
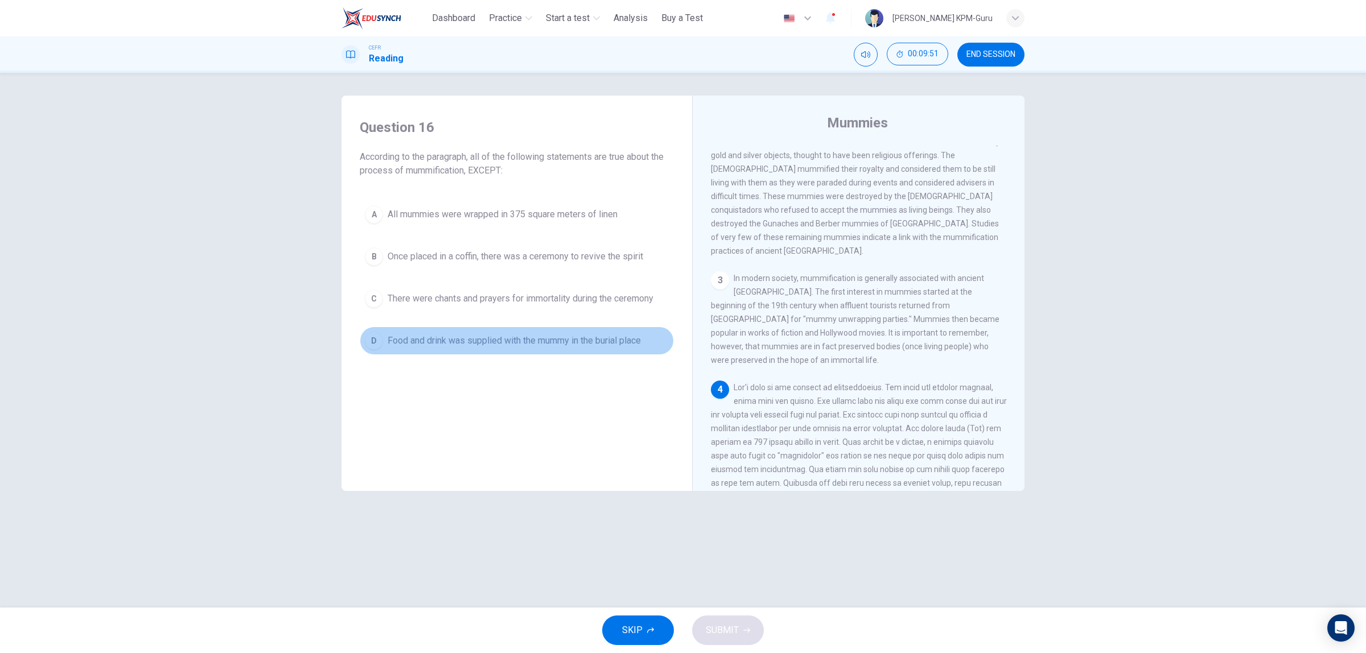
click at [635, 351] on button "D Food and drink was supplied with the mummy in the burial place" at bounding box center [517, 341] width 314 height 28
click at [743, 629] on icon "button" at bounding box center [746, 630] width 7 height 7
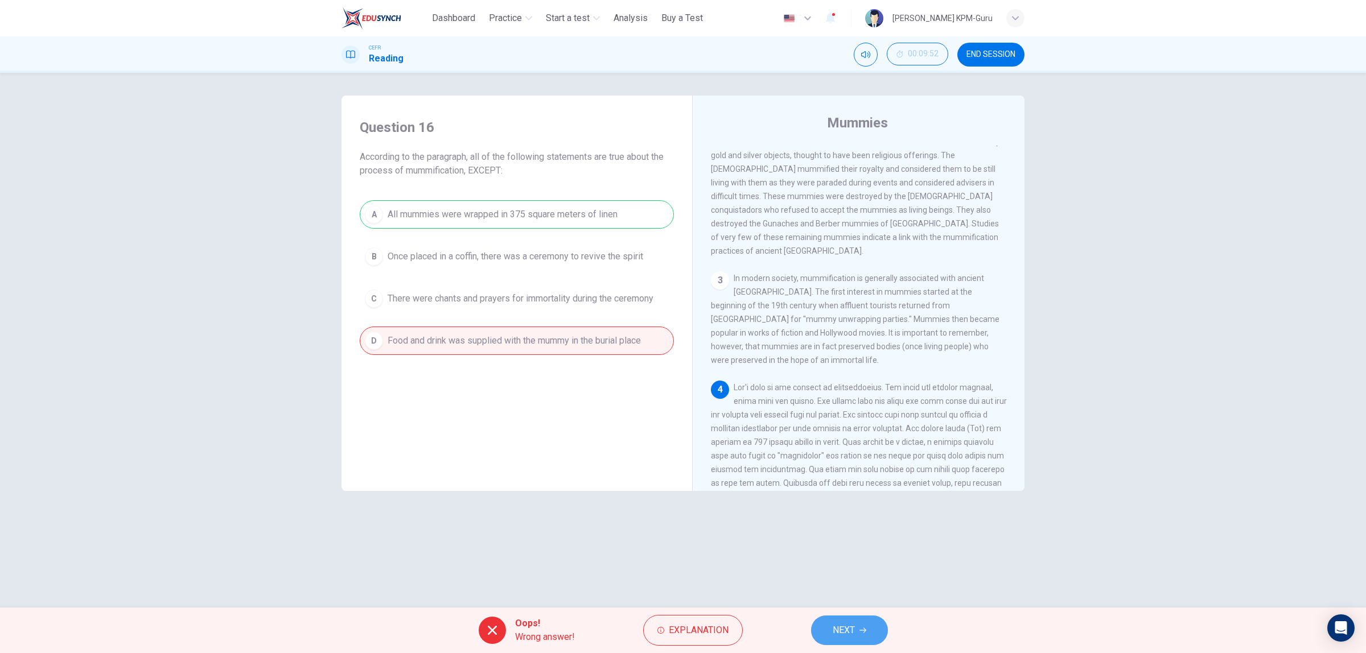
click at [834, 628] on span "NEXT" at bounding box center [844, 631] width 22 height 16
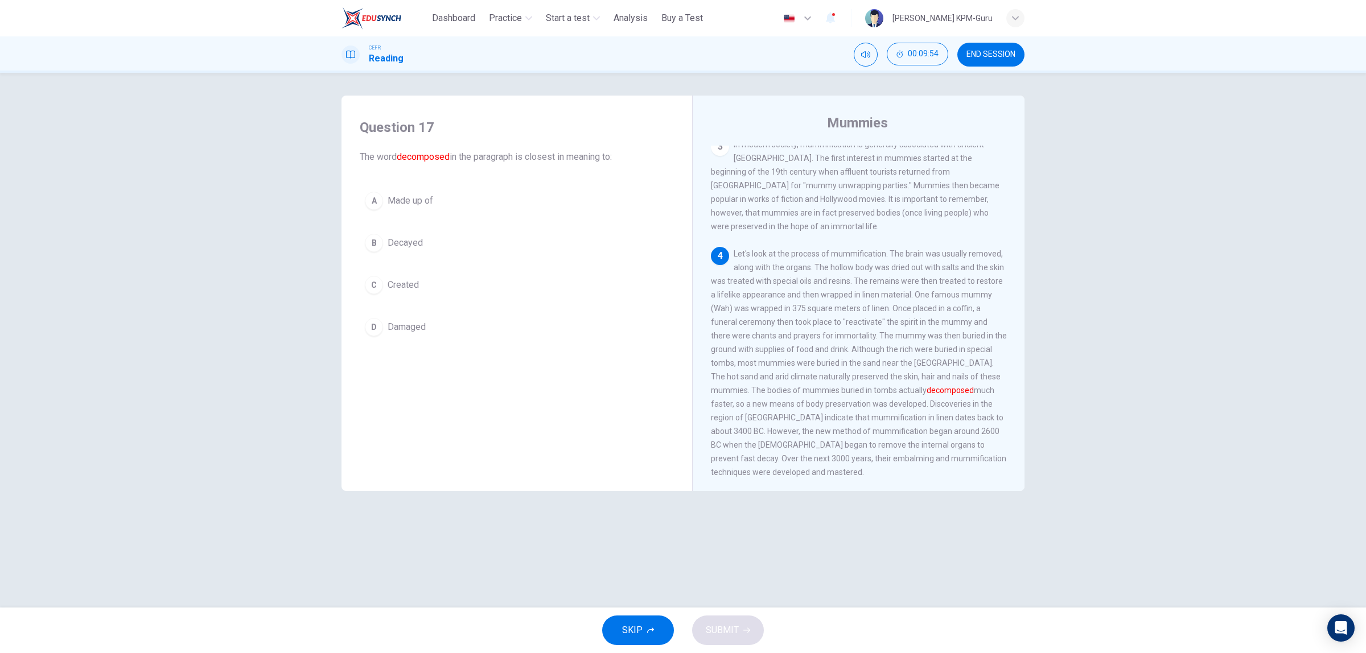
scroll to position [456, 0]
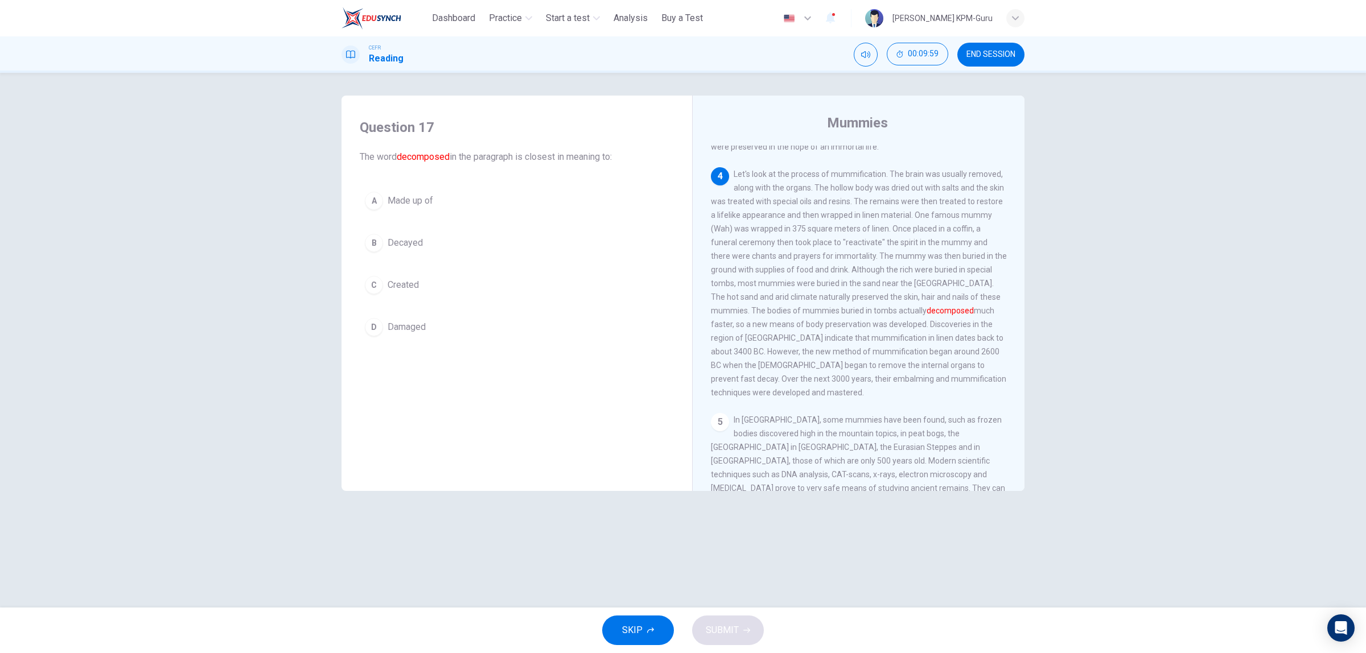
click at [411, 244] on span "Decayed" at bounding box center [405, 243] width 35 height 14
click at [727, 626] on span "SUBMIT" at bounding box center [722, 631] width 33 height 16
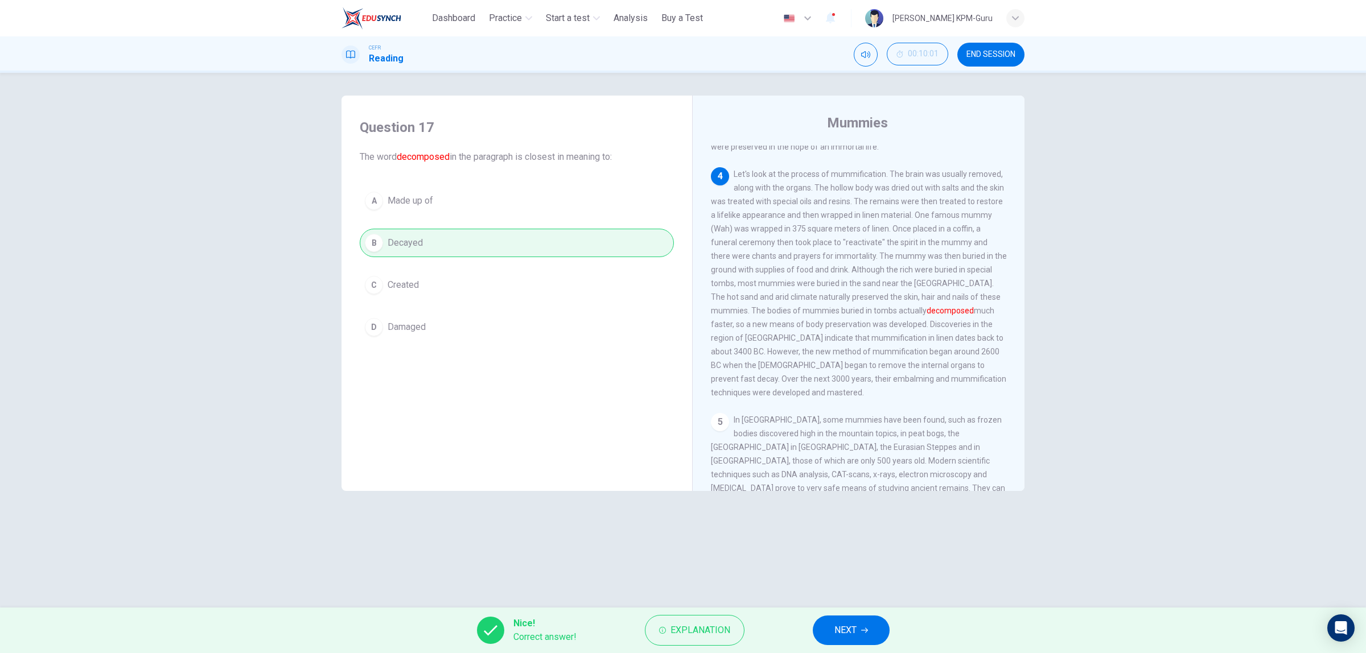
click at [859, 631] on button "NEXT" at bounding box center [851, 631] width 77 height 30
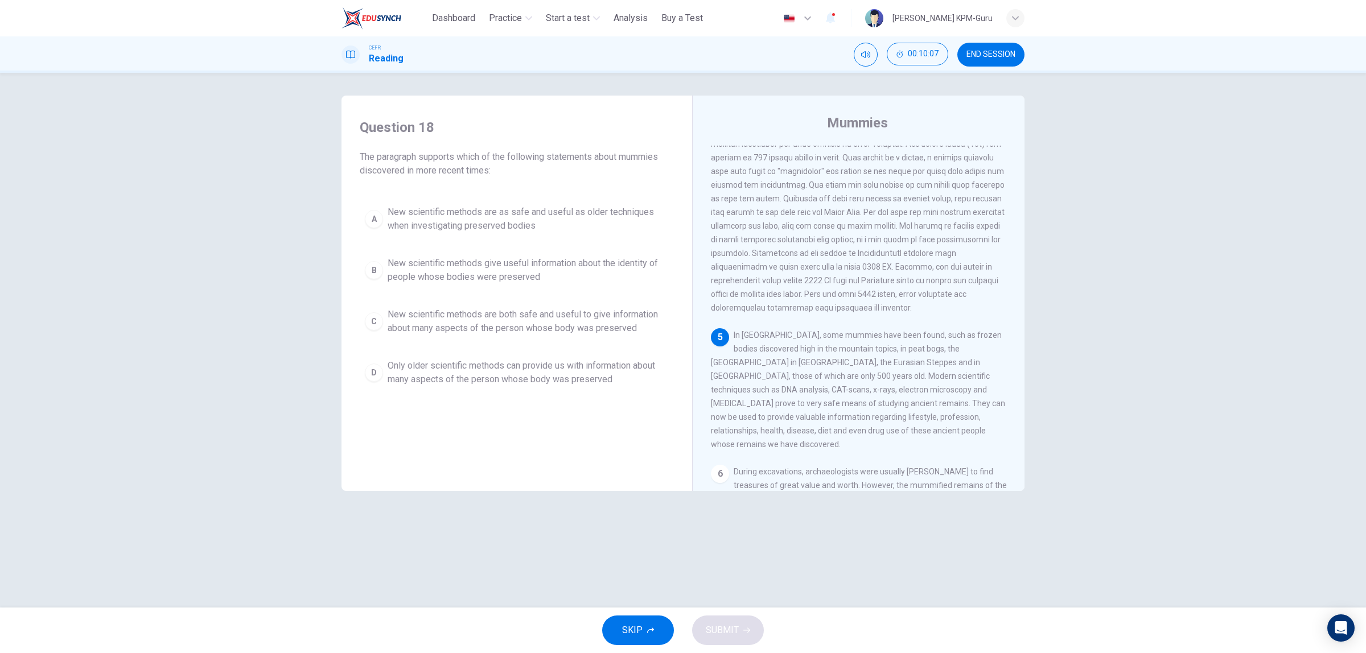
scroll to position [598, 0]
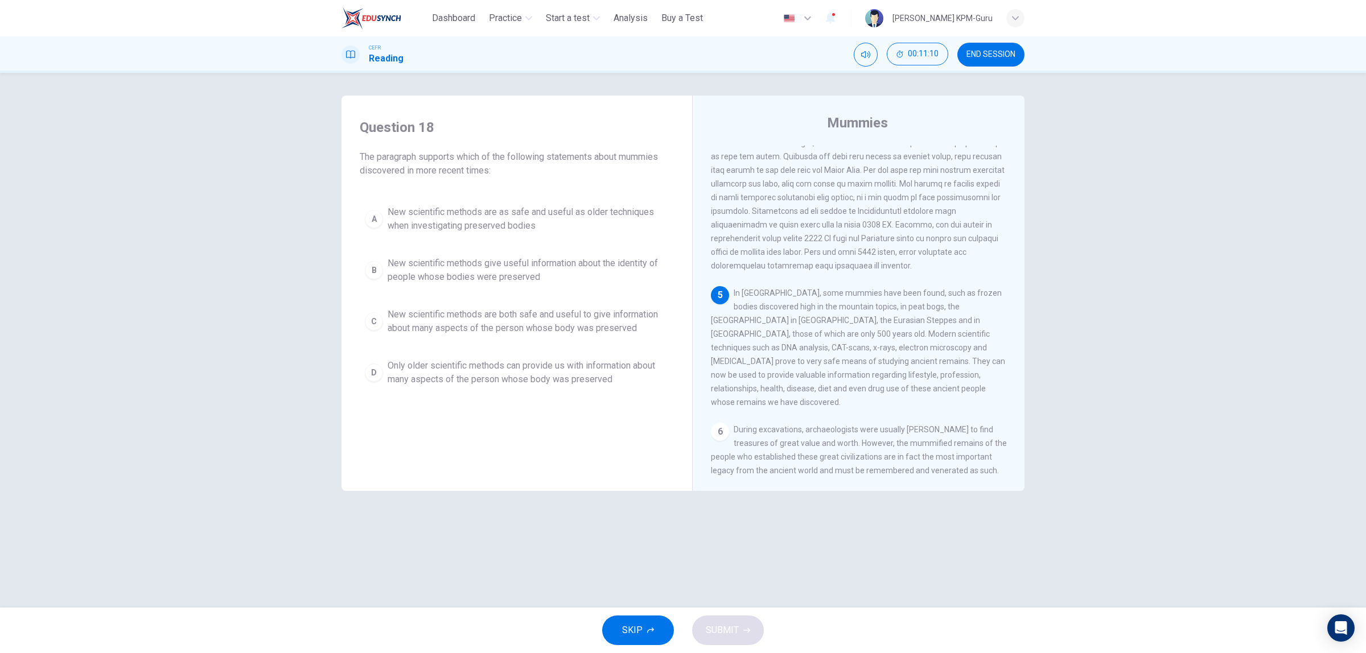
click at [607, 328] on span "New scientific methods are both safe and useful to give information about many …" at bounding box center [528, 321] width 281 height 27
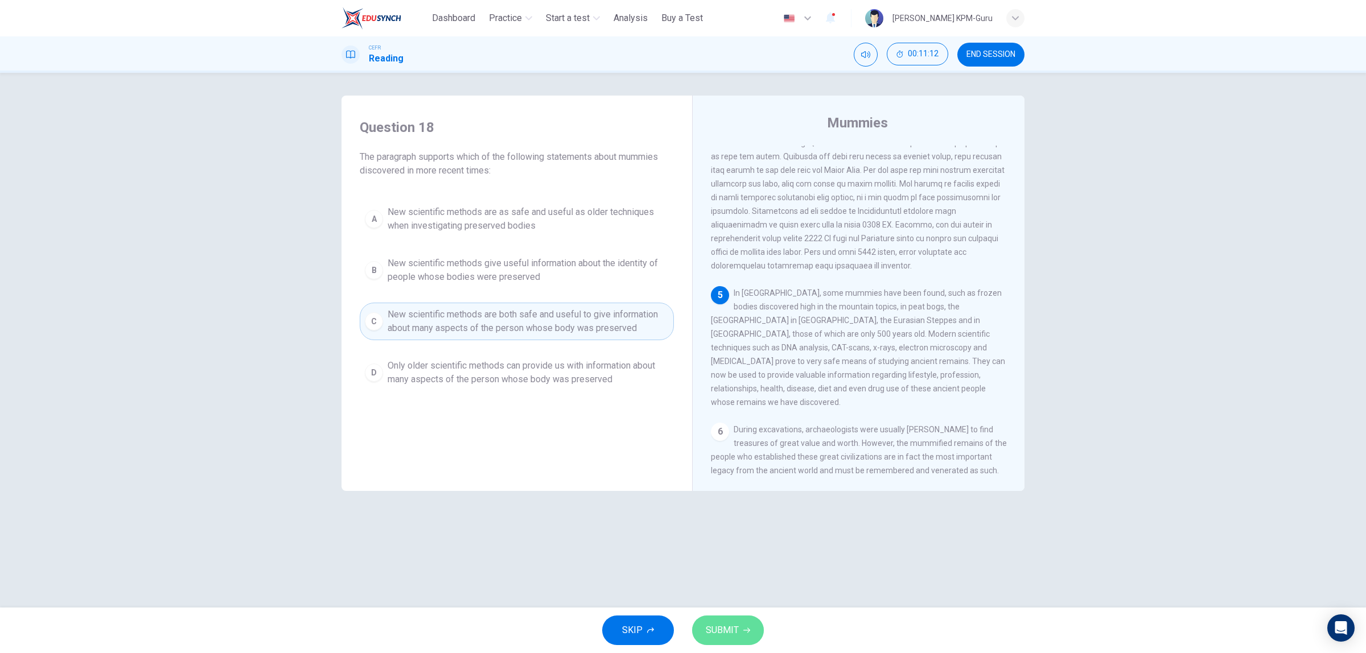
click at [726, 625] on span "SUBMIT" at bounding box center [722, 631] width 33 height 16
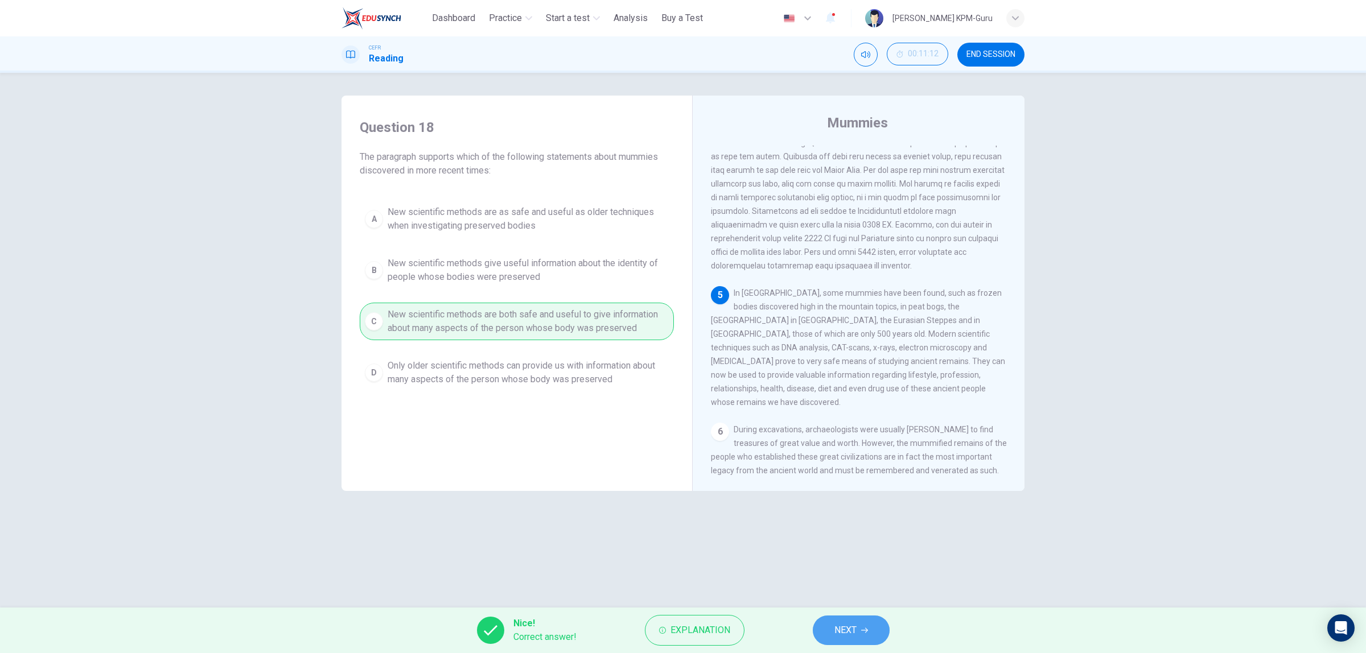
click at [835, 632] on span "NEXT" at bounding box center [845, 631] width 22 height 16
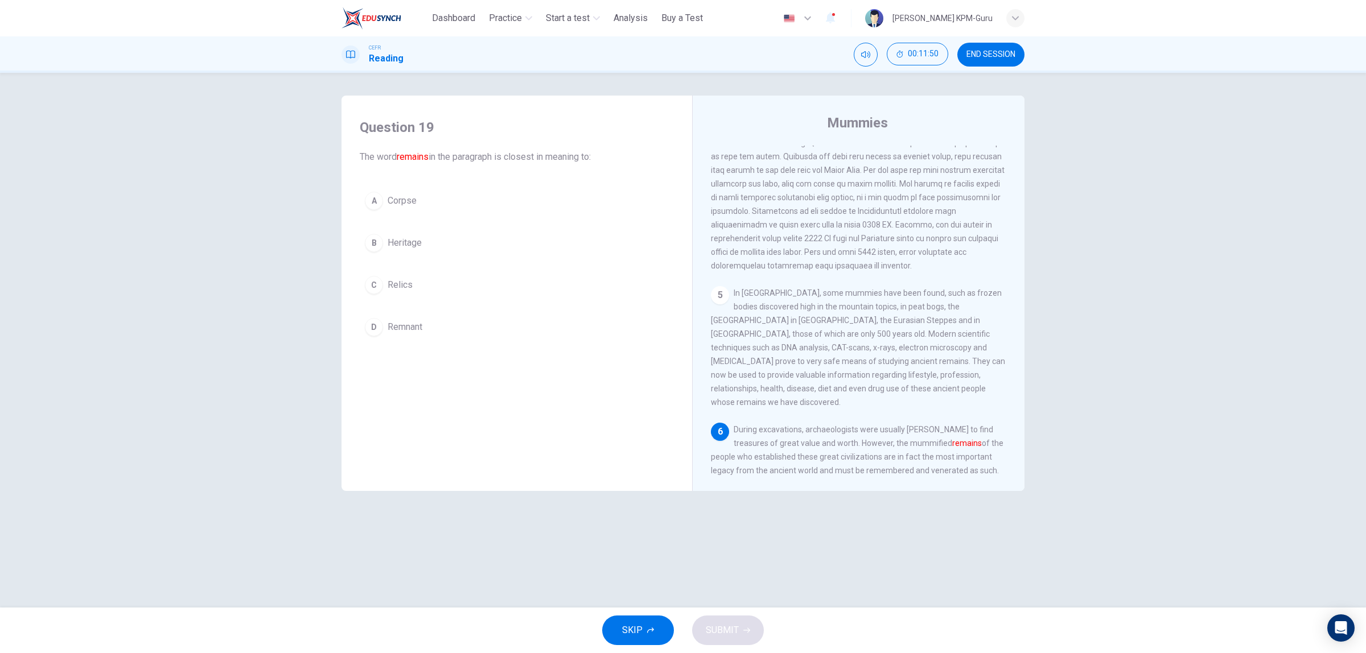
click at [390, 283] on span "Relics" at bounding box center [400, 285] width 25 height 14
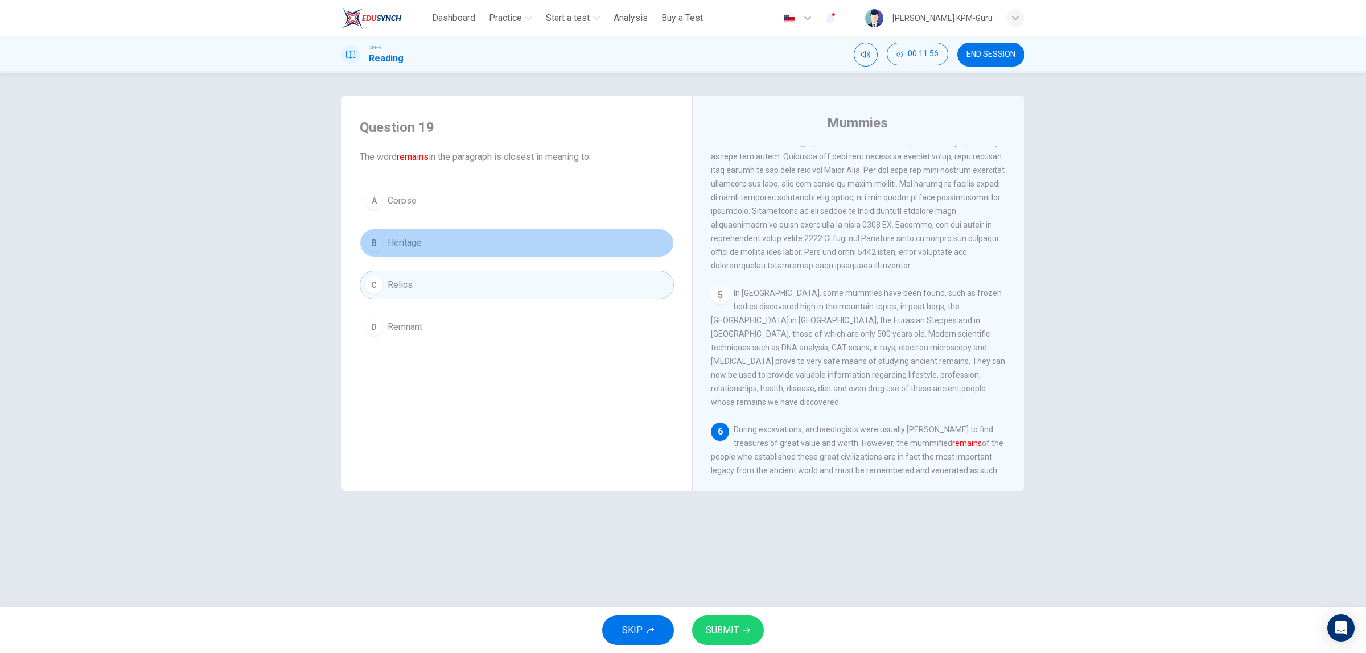
click at [463, 240] on button "B Heritage" at bounding box center [517, 243] width 314 height 28
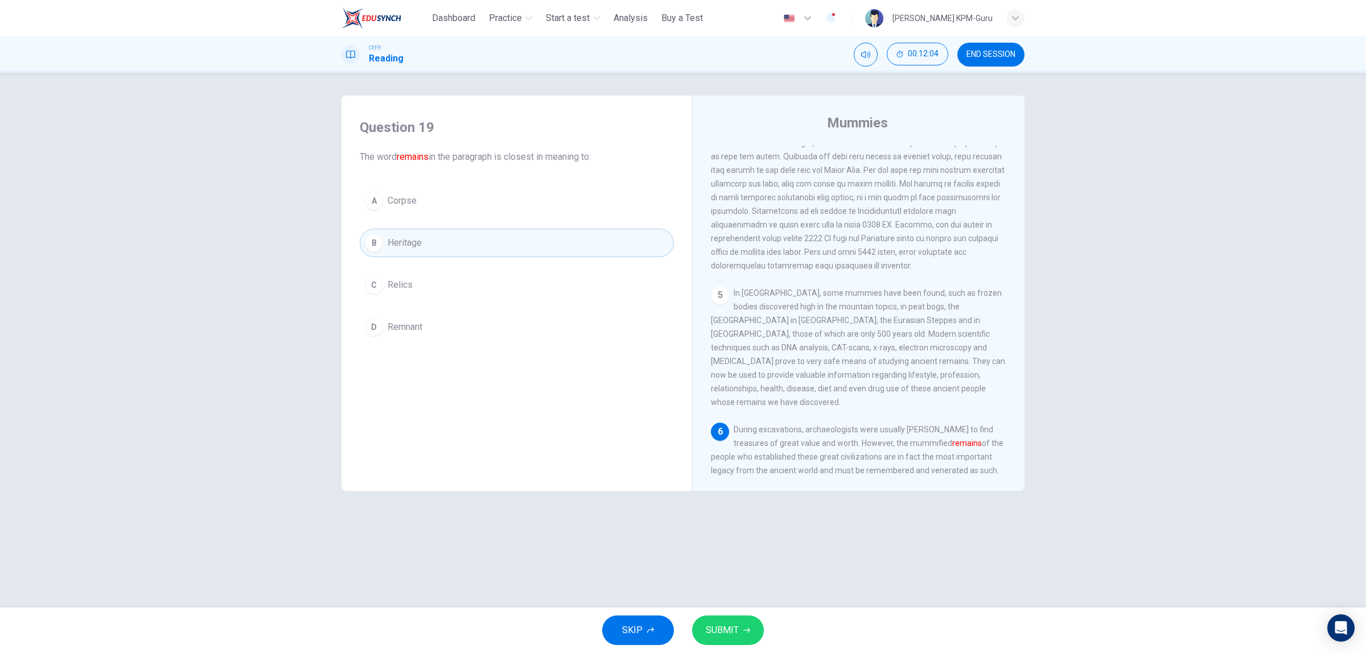
click at [399, 289] on span "Relics" at bounding box center [400, 285] width 25 height 14
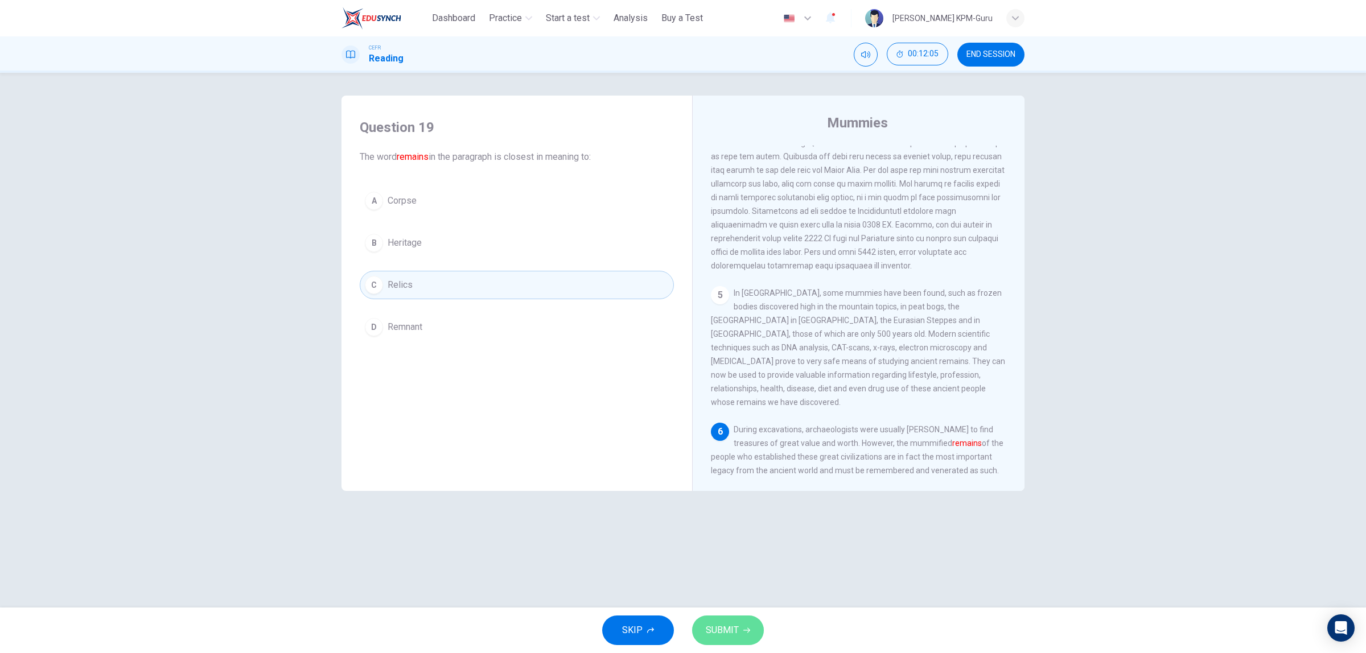
click at [737, 630] on span "SUBMIT" at bounding box center [722, 631] width 33 height 16
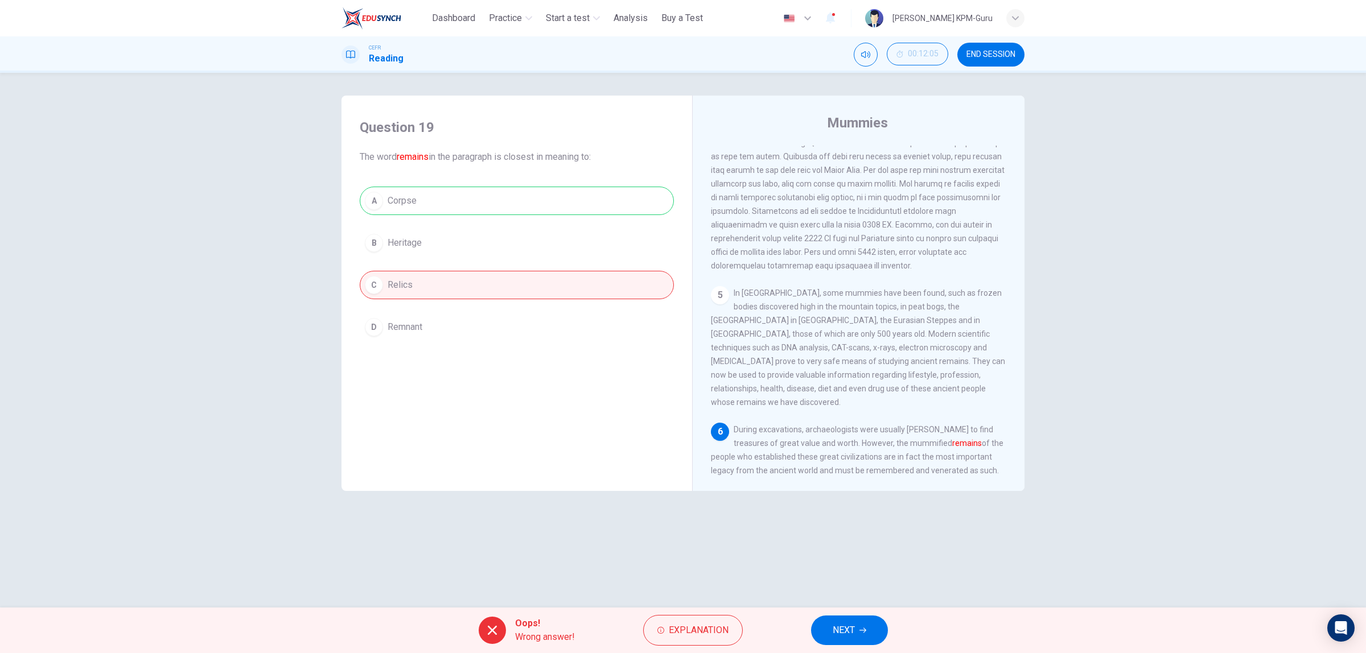
click at [844, 628] on span "NEXT" at bounding box center [844, 631] width 22 height 16
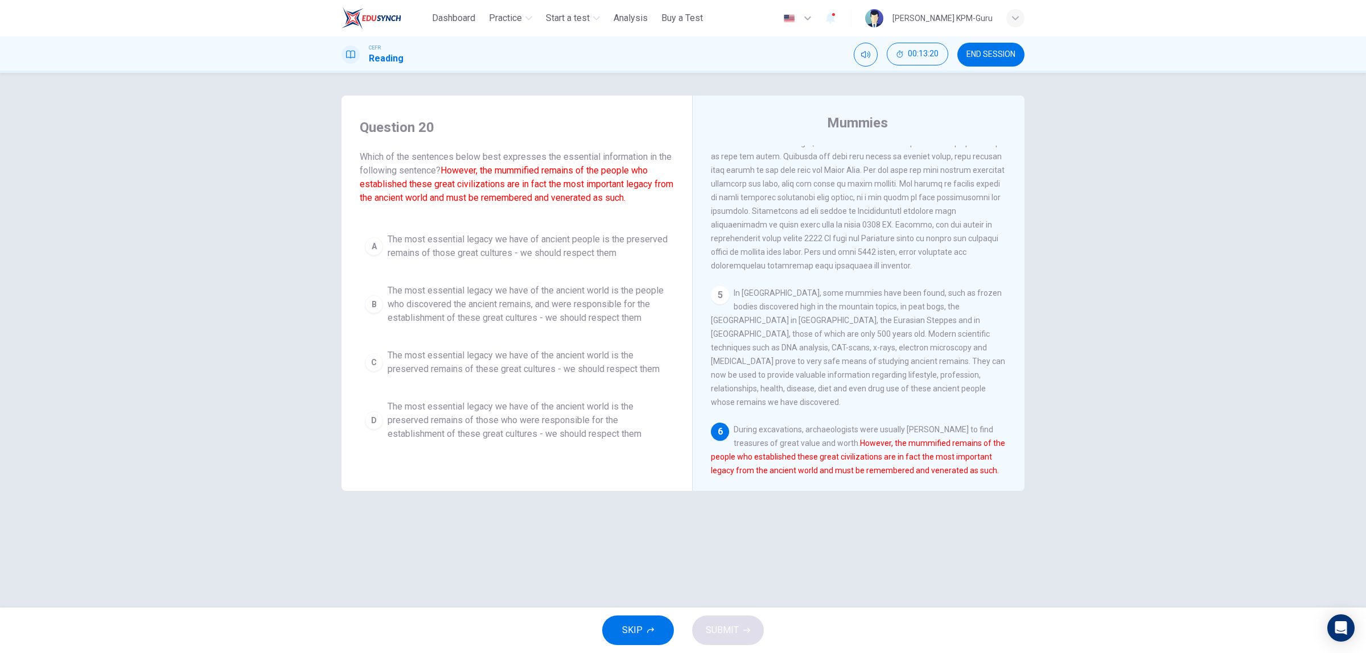
click at [507, 430] on span "The most essential legacy we have of the ancient world is the preserved remains…" at bounding box center [528, 420] width 281 height 41
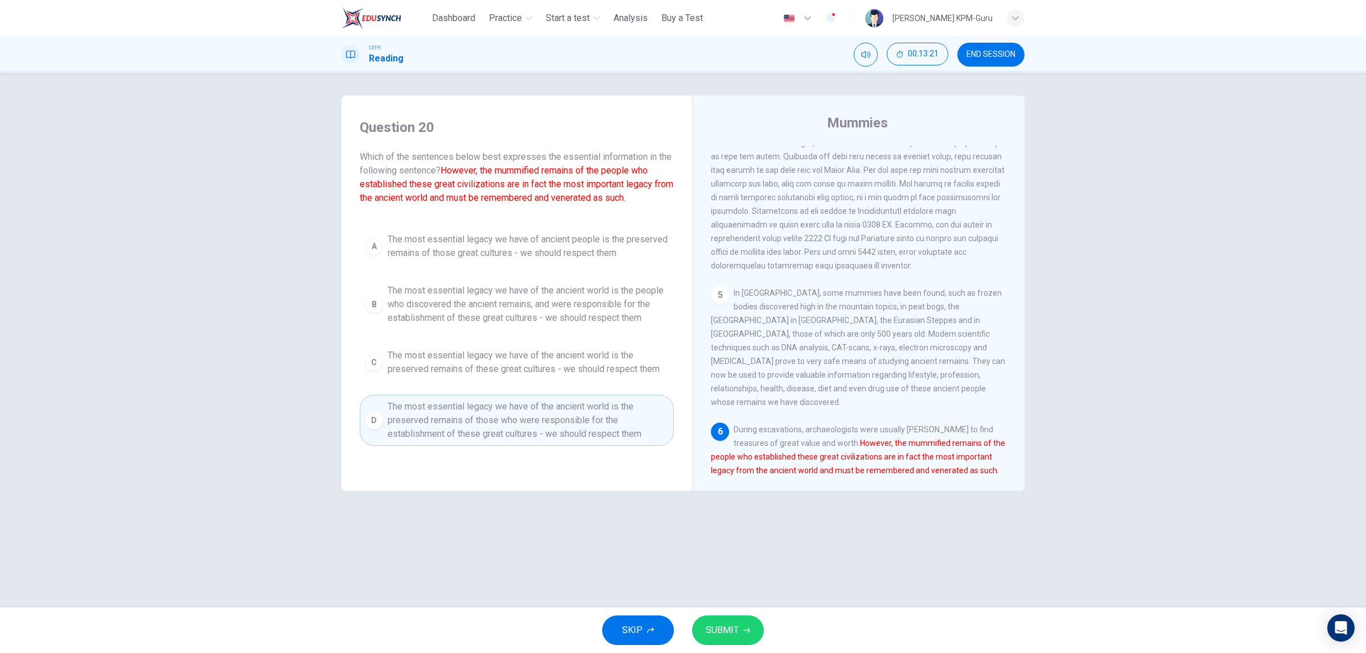
click at [738, 625] on span "SUBMIT" at bounding box center [722, 631] width 33 height 16
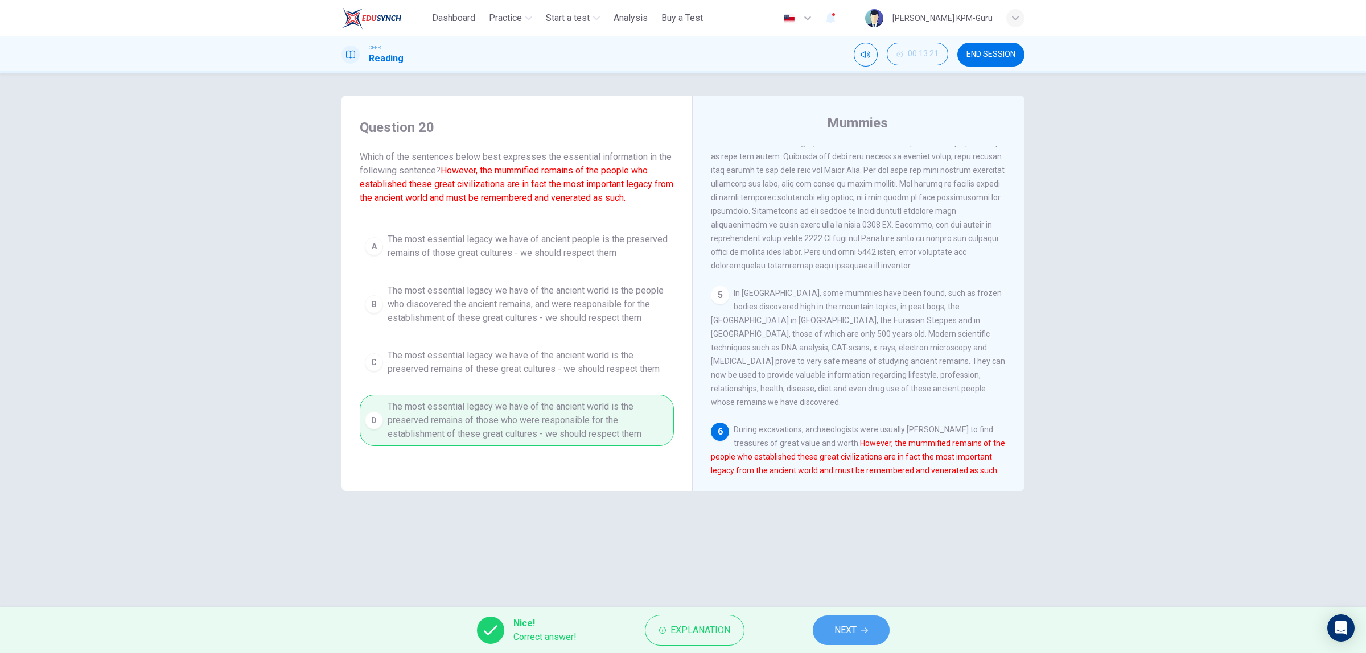
click at [848, 625] on span "NEXT" at bounding box center [845, 631] width 22 height 16
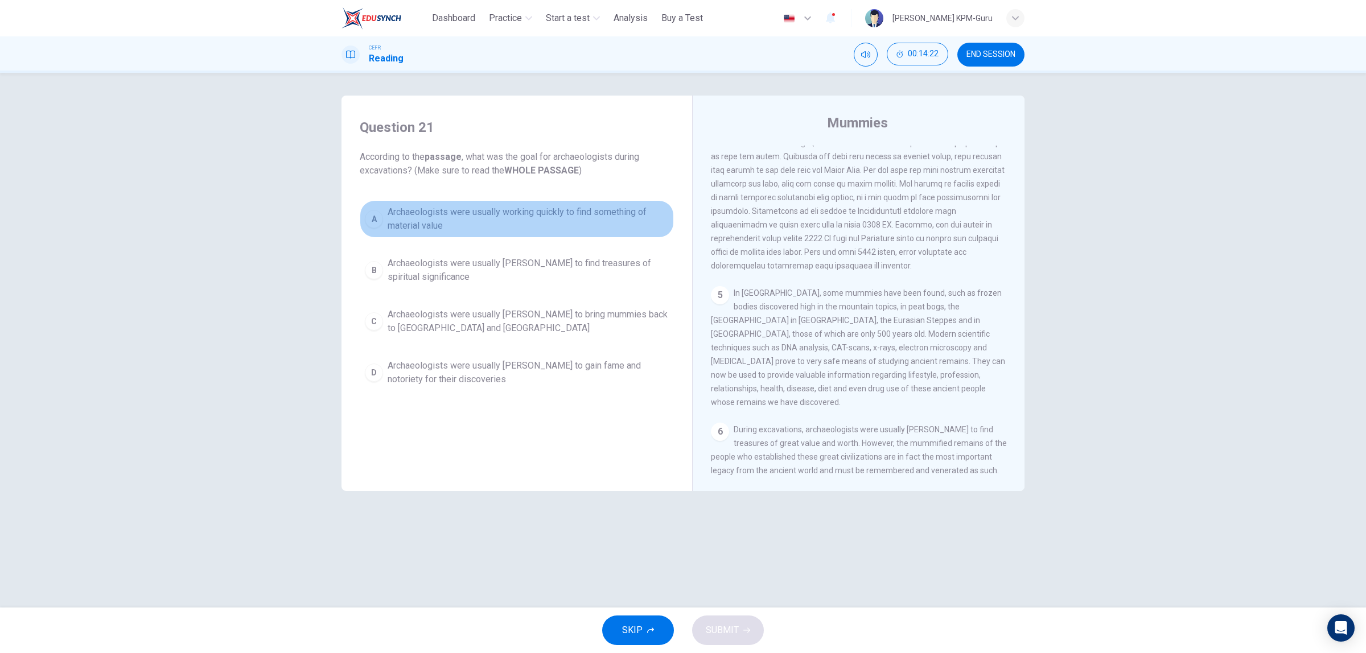
click at [613, 216] on span "Archaeologists were usually working quickly to find something of material value" at bounding box center [528, 218] width 281 height 27
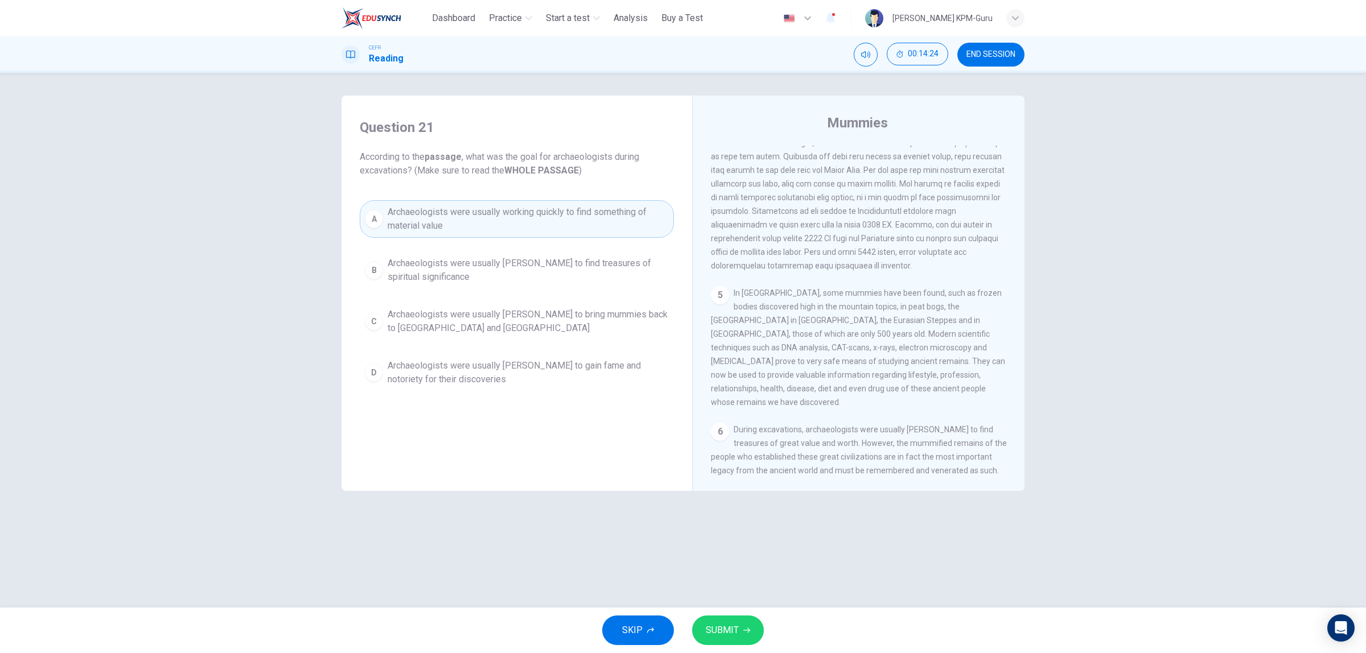
click at [720, 619] on button "SUBMIT" at bounding box center [728, 631] width 72 height 30
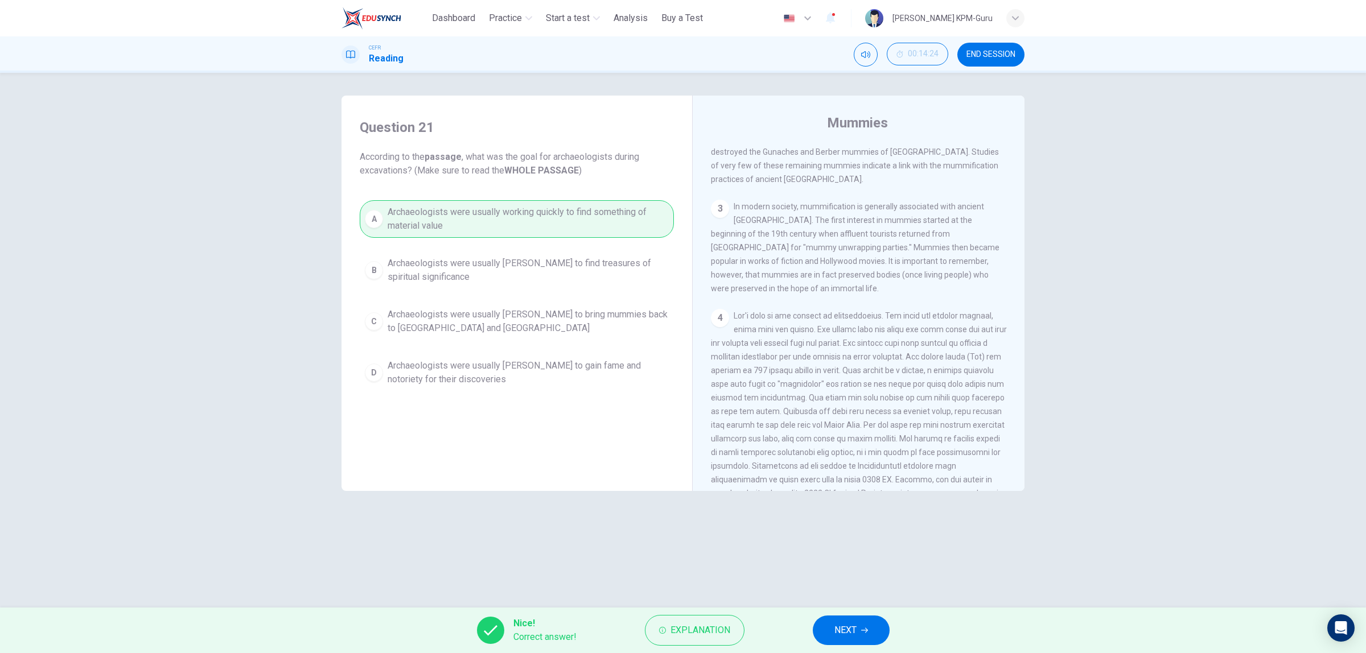
scroll to position [314, 0]
click at [824, 633] on button "NEXT" at bounding box center [851, 631] width 77 height 30
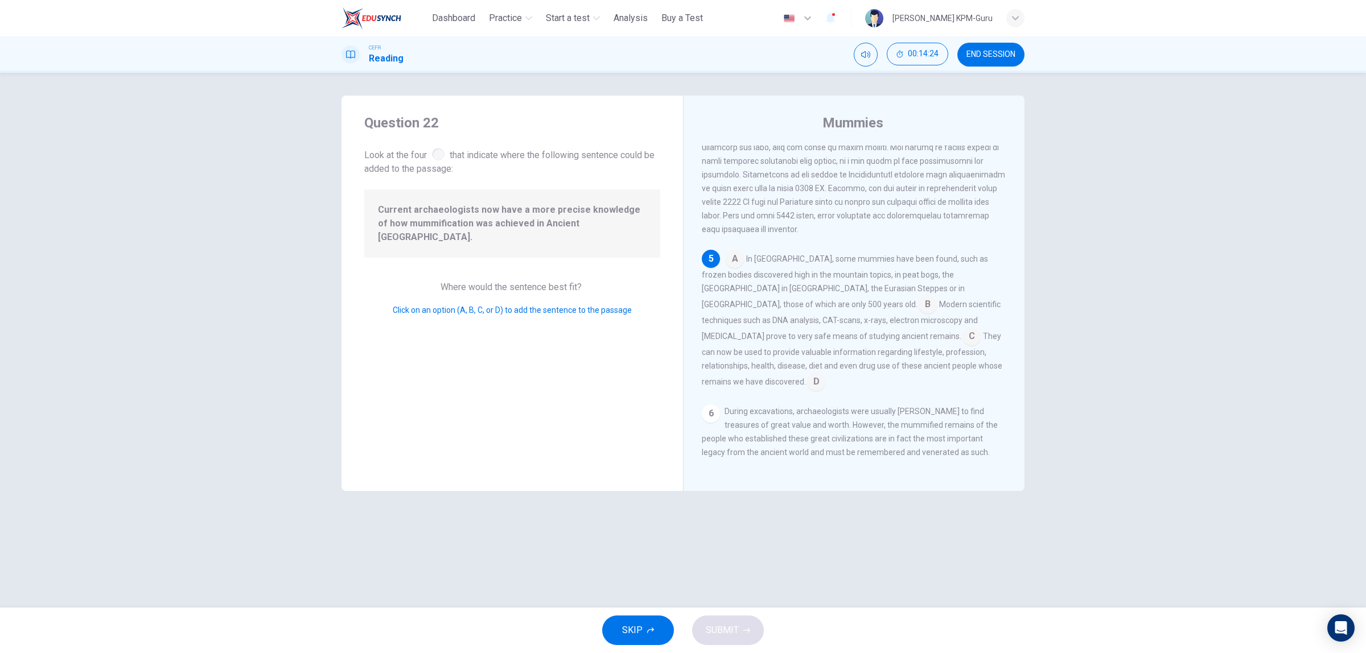
scroll to position [615, 0]
click at [919, 315] on input at bounding box center [928, 305] width 18 height 18
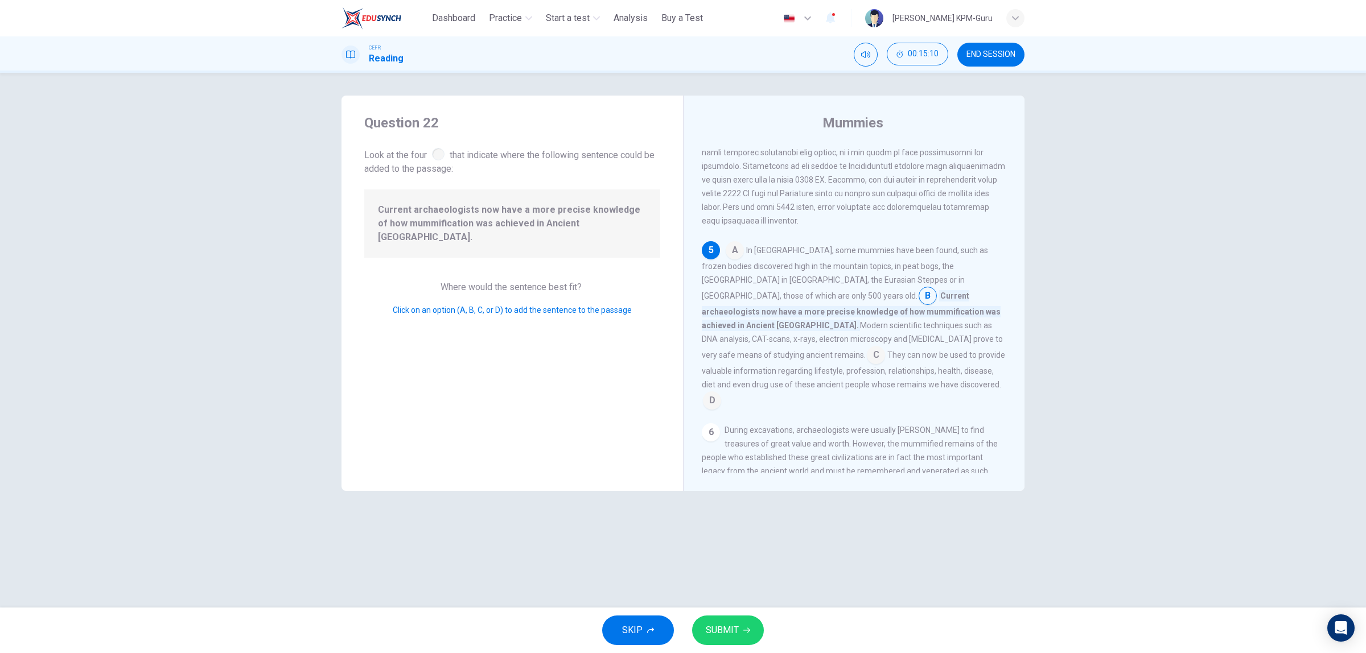
click at [739, 617] on button "SUBMIT" at bounding box center [728, 631] width 72 height 30
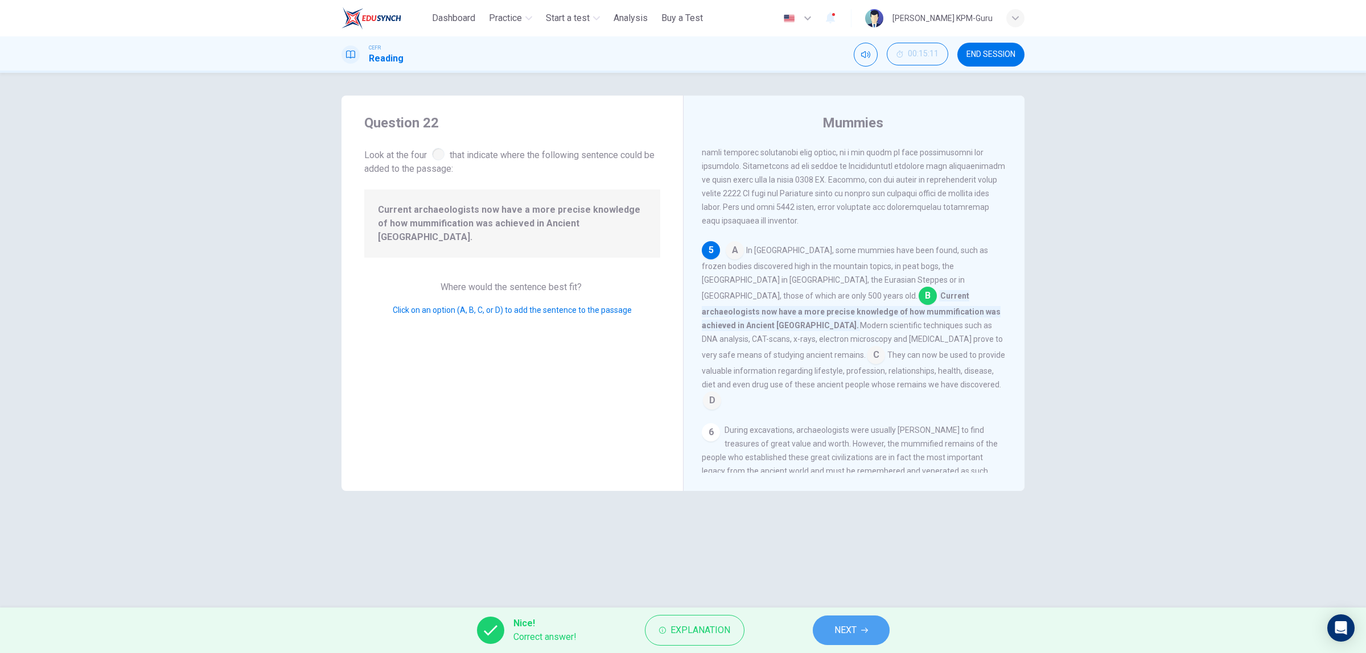
click at [837, 630] on span "NEXT" at bounding box center [845, 631] width 22 height 16
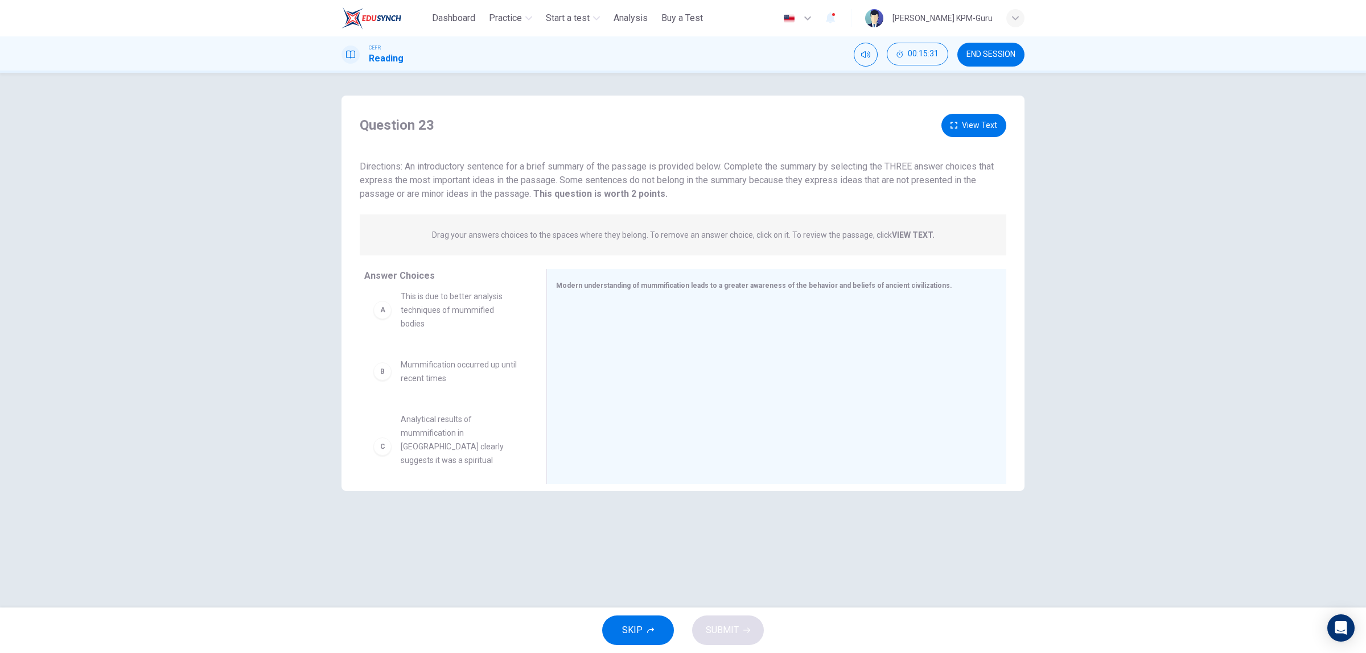
scroll to position [0, 0]
click at [937, 283] on div "Modern understanding of mummification leads to a greater awareness of the behav…" at bounding box center [769, 285] width 427 height 14
click at [923, 283] on span "Modern understanding of mummification leads to a greater awareness of the behav…" at bounding box center [754, 286] width 396 height 8
drag, startPoint x: 474, startPoint y: 315, endPoint x: 718, endPoint y: 318, distance: 244.2
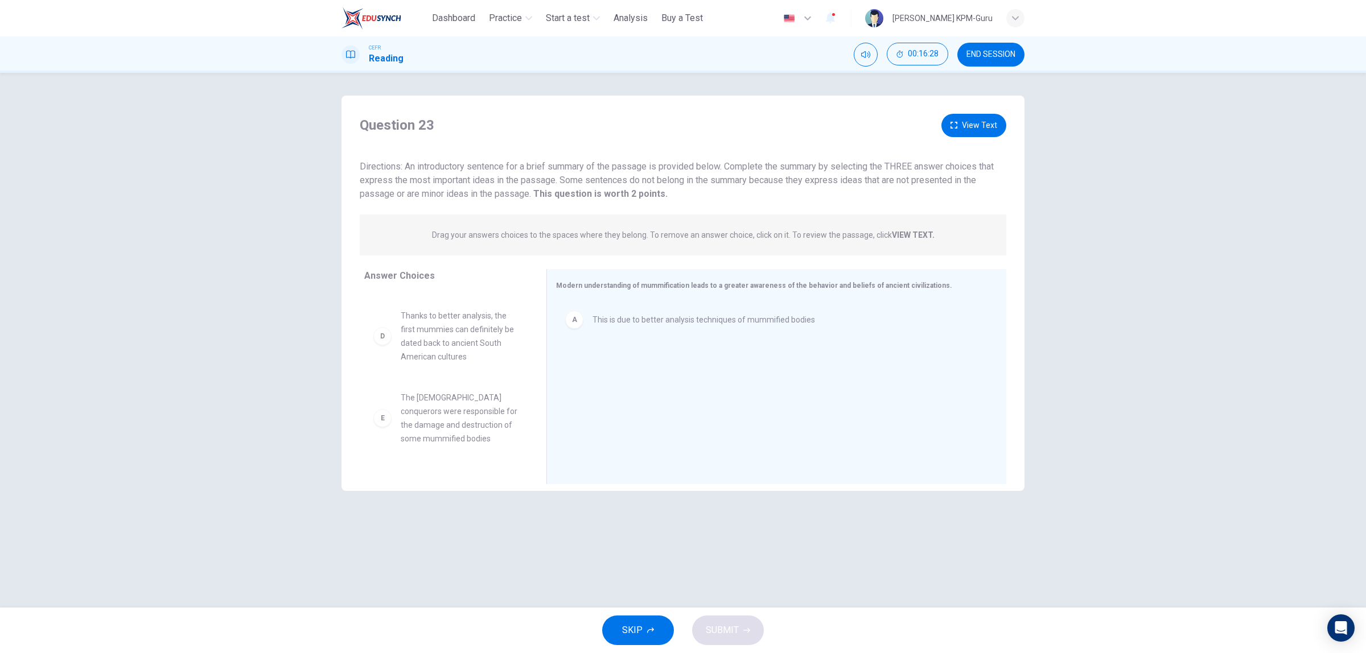
scroll to position [198, 0]
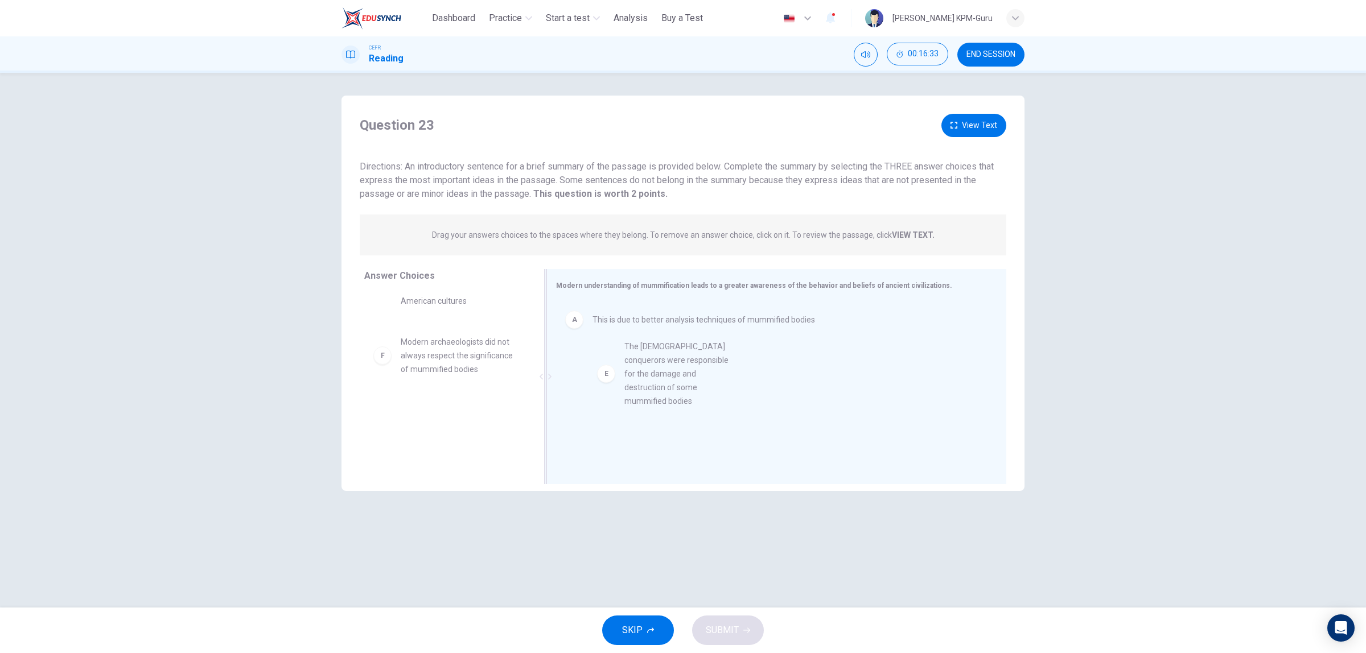
drag, startPoint x: 464, startPoint y: 369, endPoint x: 693, endPoint y: 371, distance: 228.8
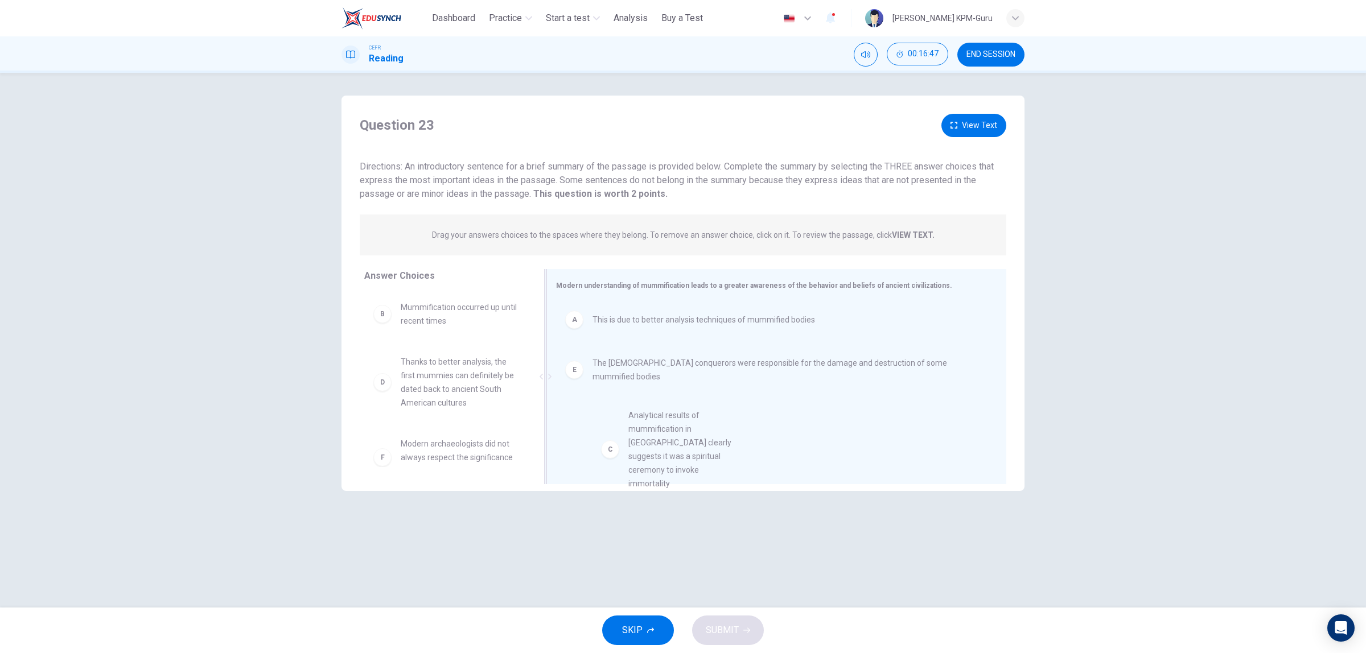
scroll to position [24, 0]
drag, startPoint x: 488, startPoint y: 405, endPoint x: 683, endPoint y: 429, distance: 196.1
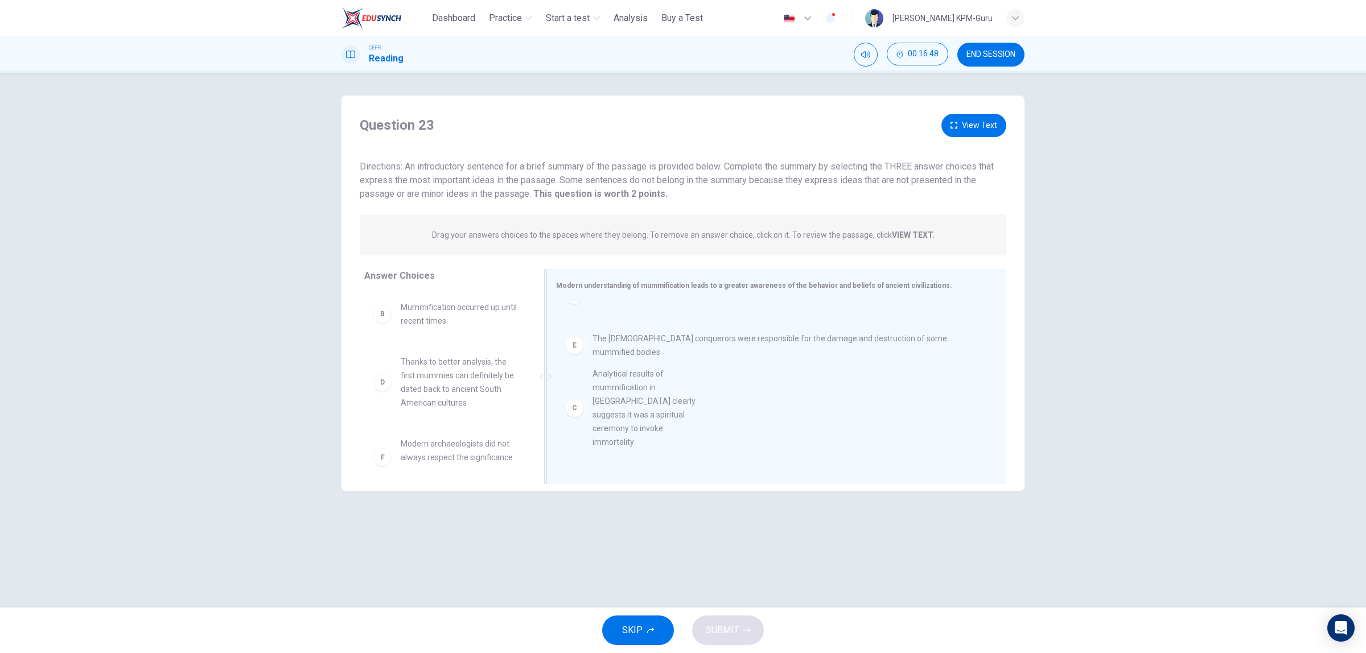
scroll to position [0, 0]
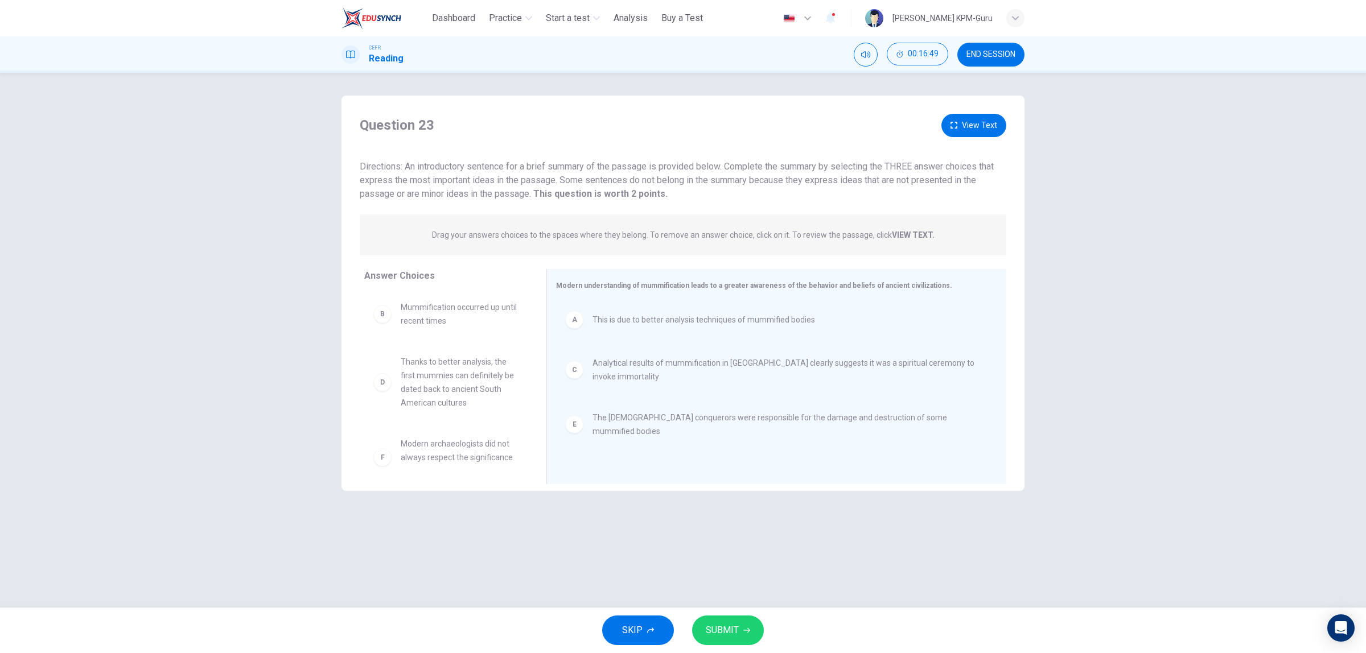
click at [743, 629] on icon "button" at bounding box center [746, 630] width 7 height 7
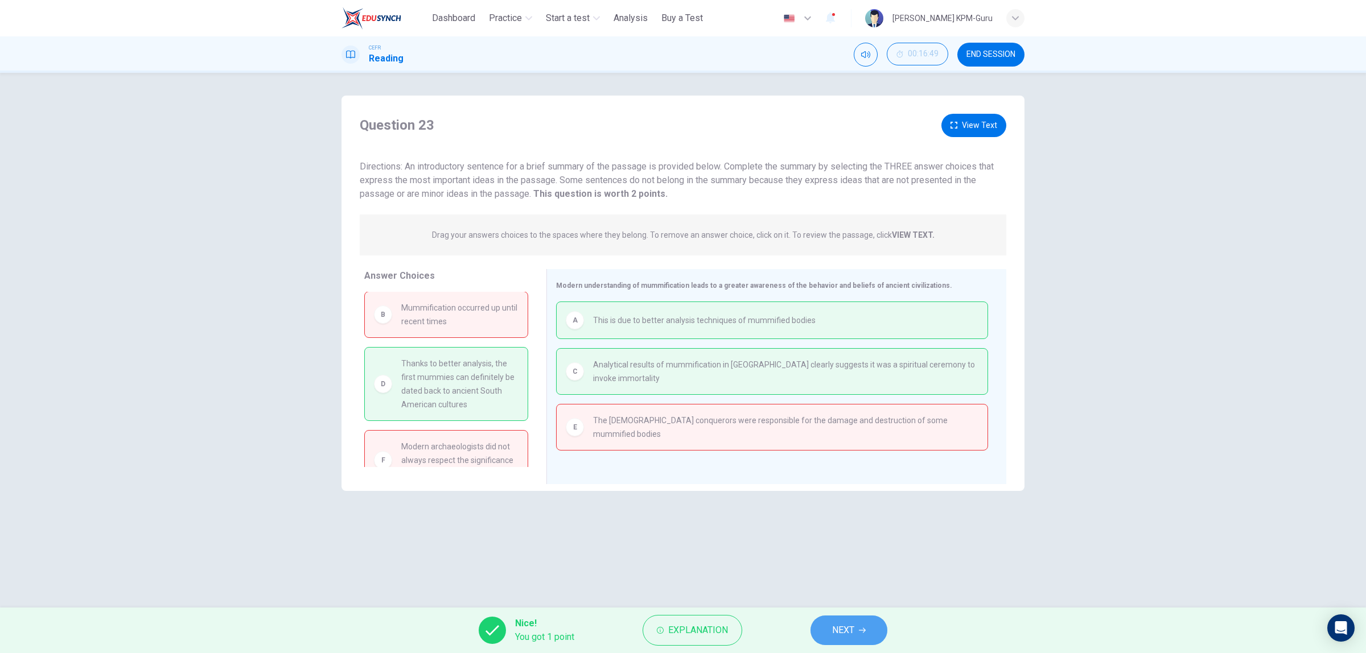
click at [852, 629] on span "NEXT" at bounding box center [843, 631] width 22 height 16
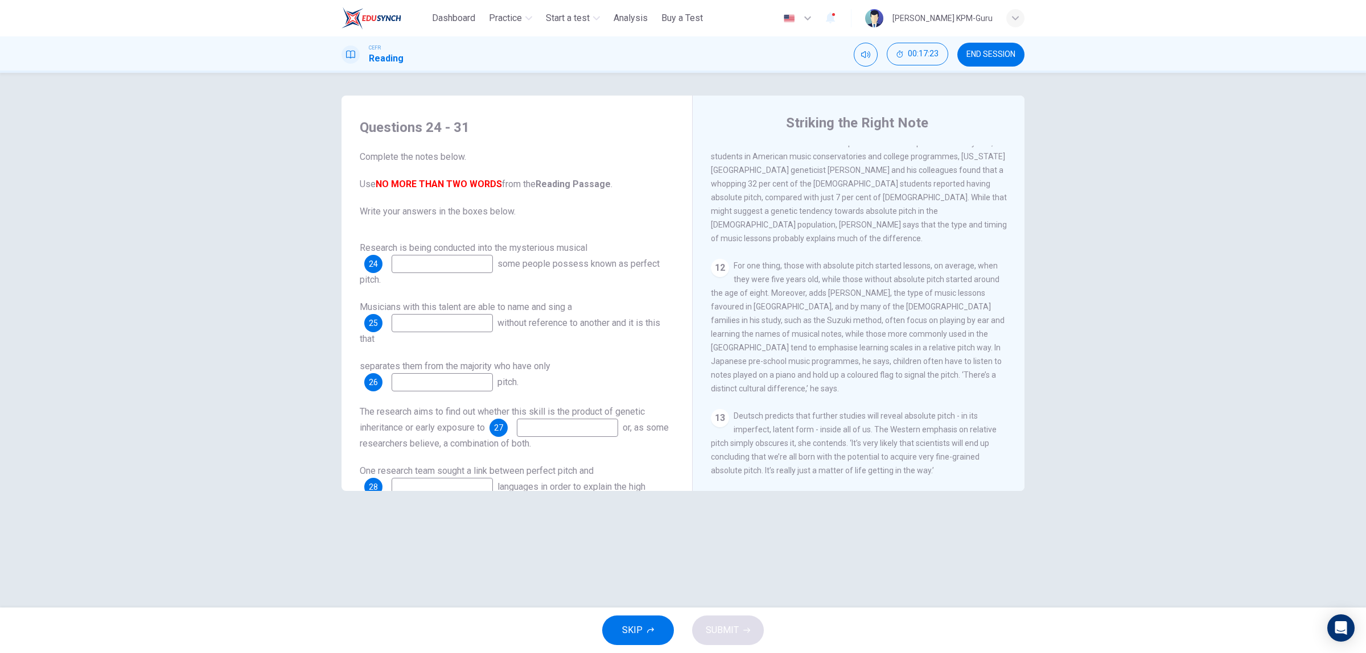
click at [1000, 58] on span "END SESSION" at bounding box center [990, 54] width 49 height 9
